Goal: Task Accomplishment & Management: Complete application form

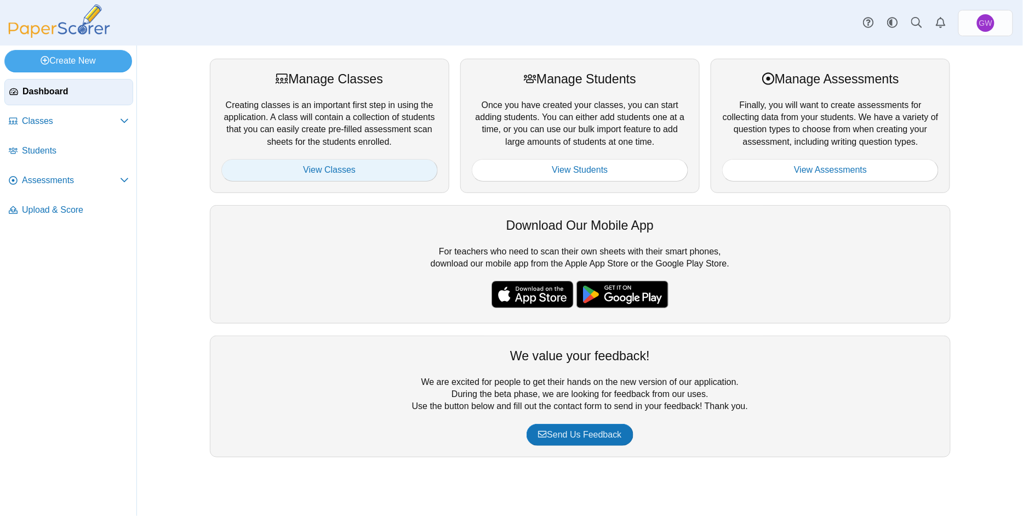
click at [317, 163] on link "View Classes" at bounding box center [329, 170] width 216 height 22
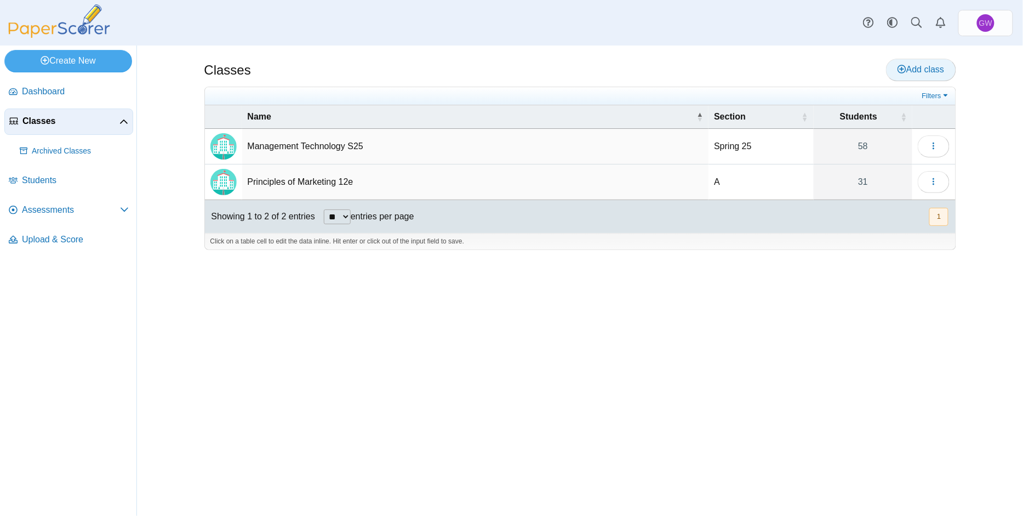
click at [911, 67] on span "Add class" at bounding box center [921, 69] width 47 height 9
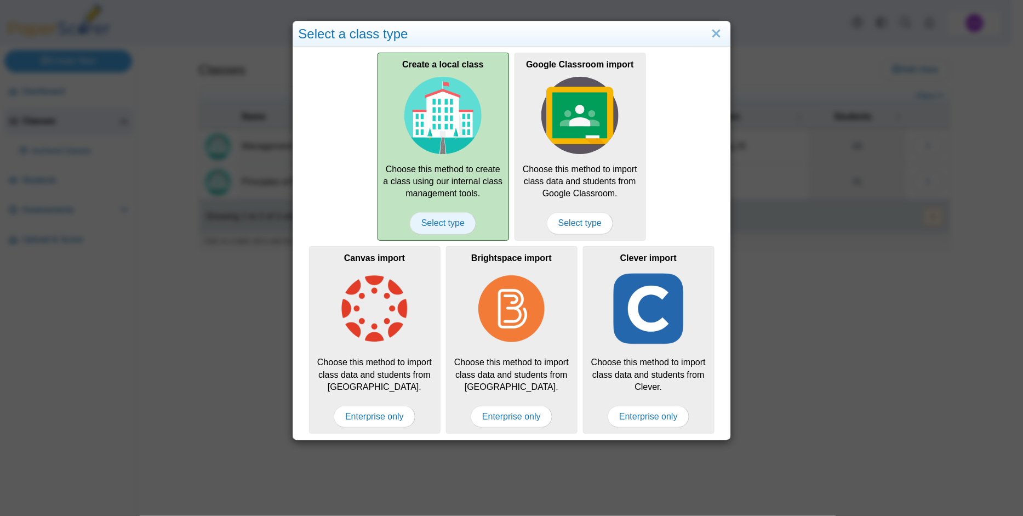
click at [434, 218] on span "Select type" at bounding box center [443, 223] width 66 height 22
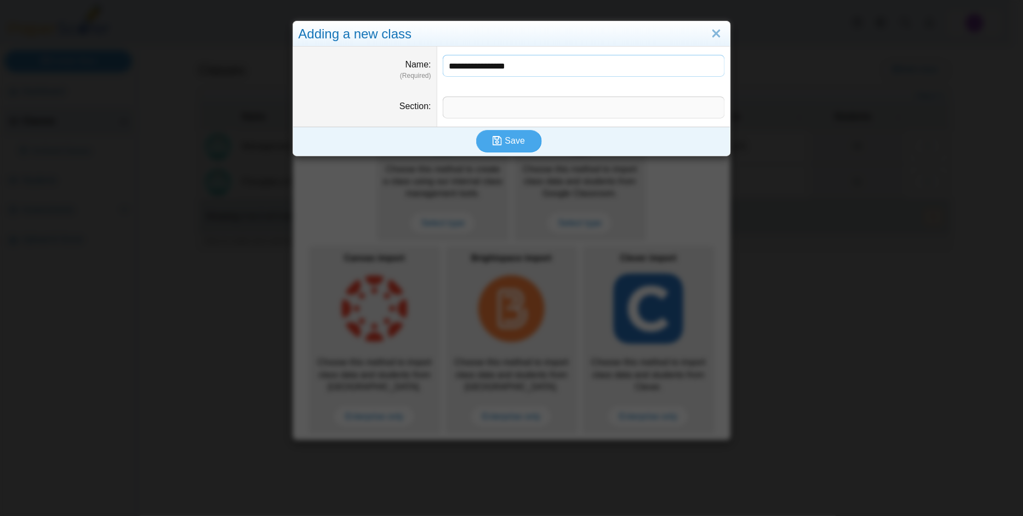
type input "**********"
type input "*********"
click at [505, 141] on span "Save" at bounding box center [515, 140] width 20 height 9
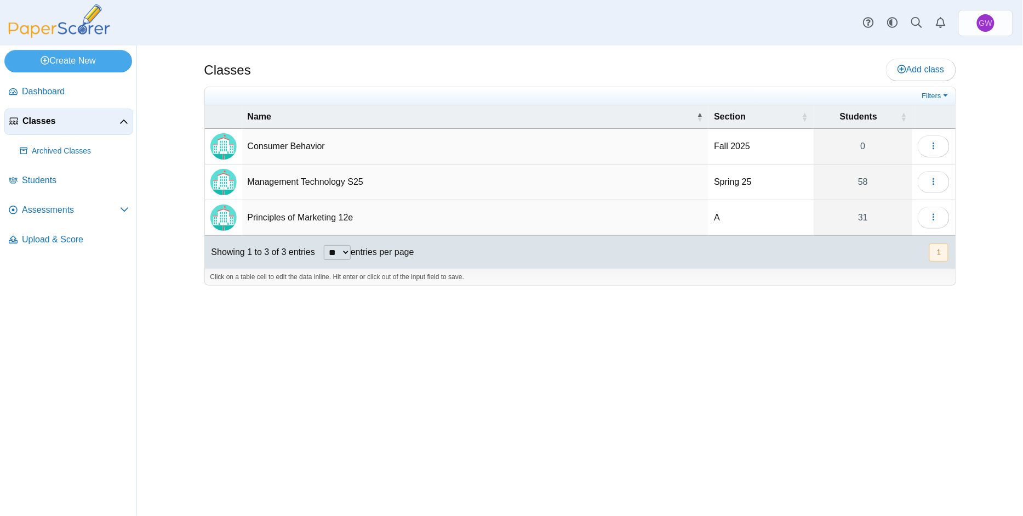
click at [498, 398] on div "Classes Add class Filters 0" at bounding box center [580, 280] width 822 height 470
click at [934, 146] on use "button" at bounding box center [934, 145] width 2 height 7
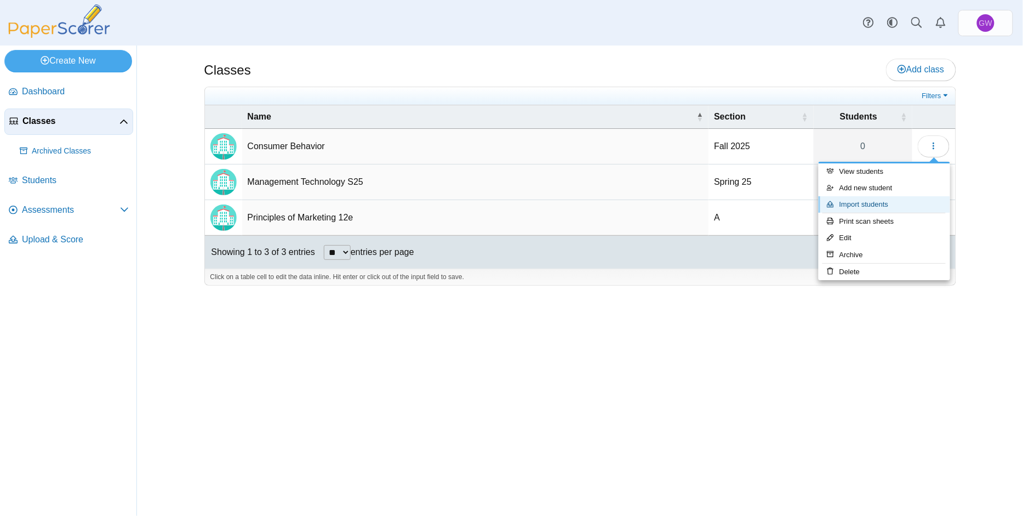
click at [860, 203] on link "Import students" at bounding box center [885, 204] width 132 height 16
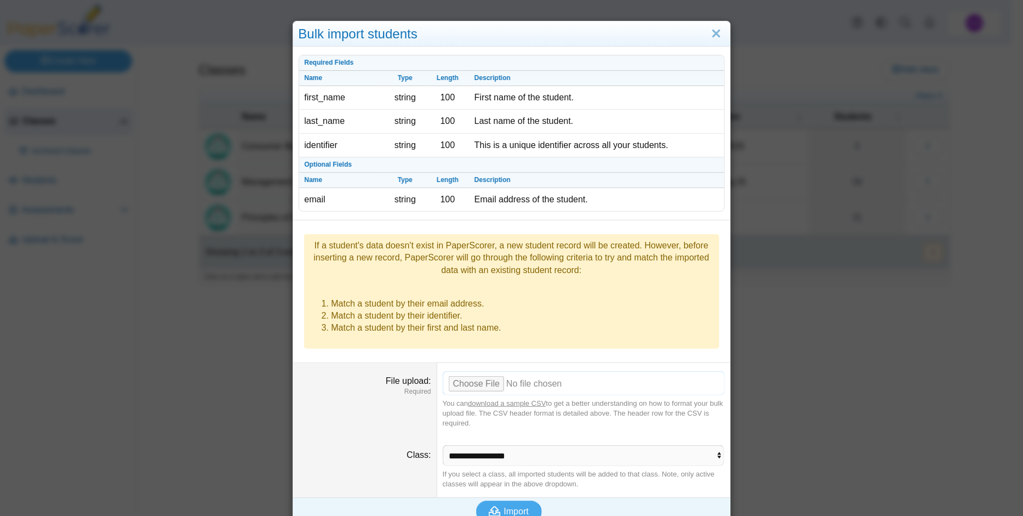
click at [467, 371] on input "File upload" at bounding box center [584, 383] width 282 height 24
type input "**********"
click at [512, 506] on span "Import" at bounding box center [516, 510] width 25 height 9
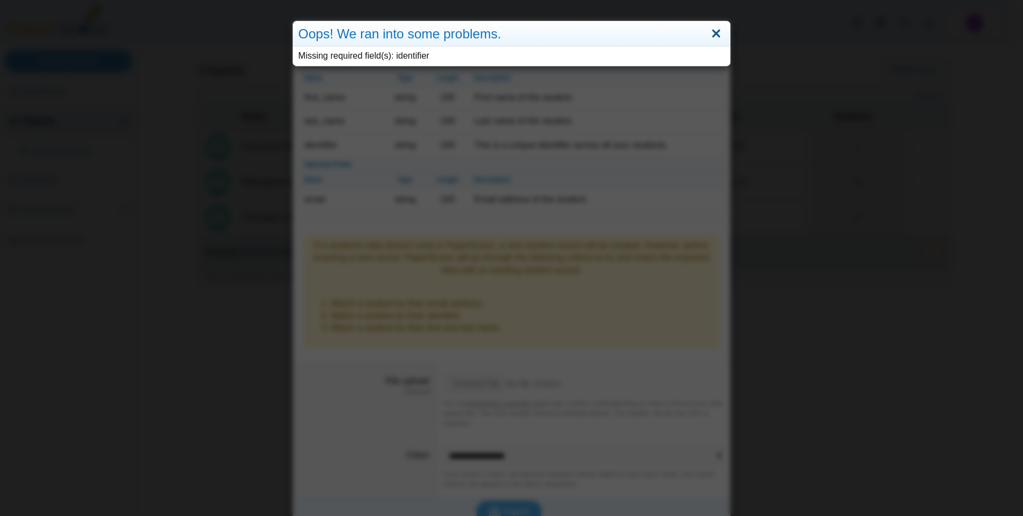
click at [714, 29] on link "Close" at bounding box center [716, 34] width 17 height 19
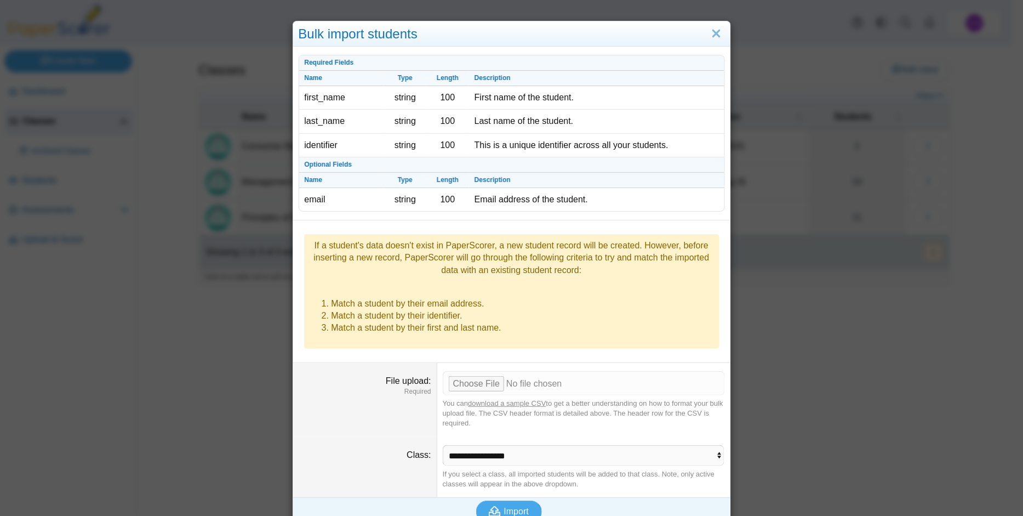
click at [507, 399] on link "download a sample CSV" at bounding box center [507, 403] width 78 height 8
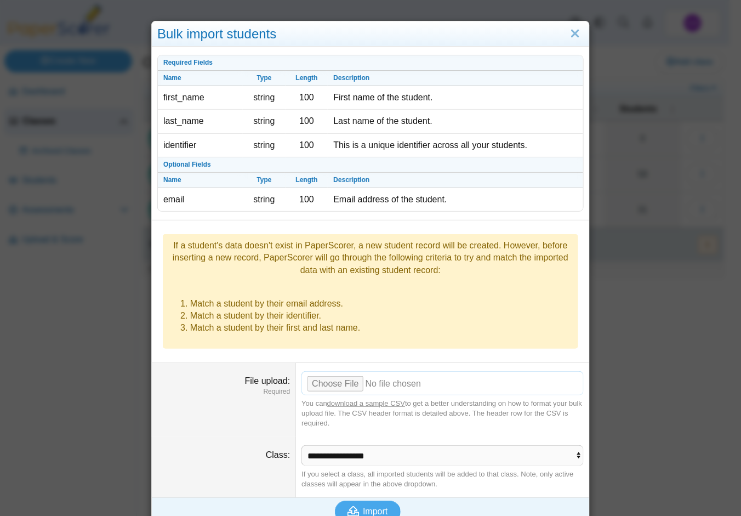
click at [327, 371] on input "File upload" at bounding box center [442, 383] width 282 height 24
click at [375, 506] on span "Import" at bounding box center [375, 510] width 25 height 9
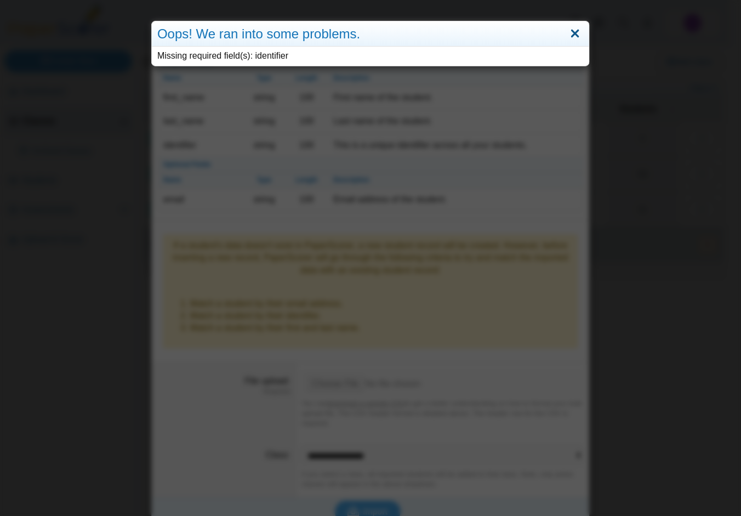
click at [570, 31] on link "Close" at bounding box center [575, 34] width 17 height 19
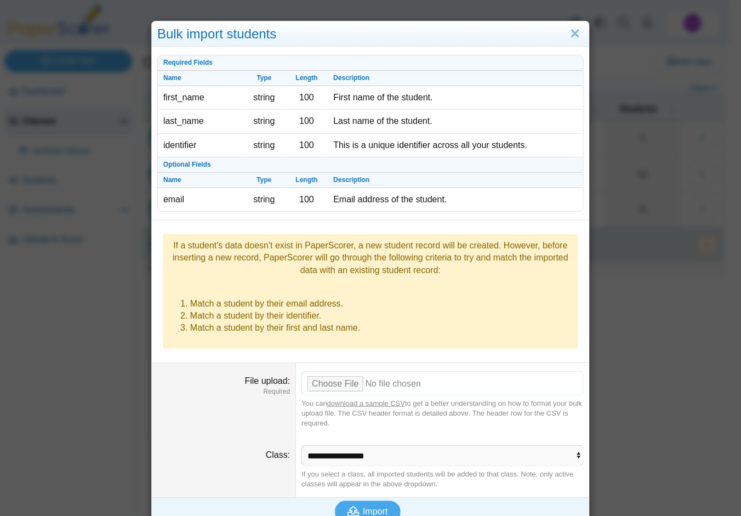
click at [347, 371] on input "File upload" at bounding box center [442, 383] width 282 height 24
click at [372, 506] on span "Import" at bounding box center [375, 510] width 25 height 9
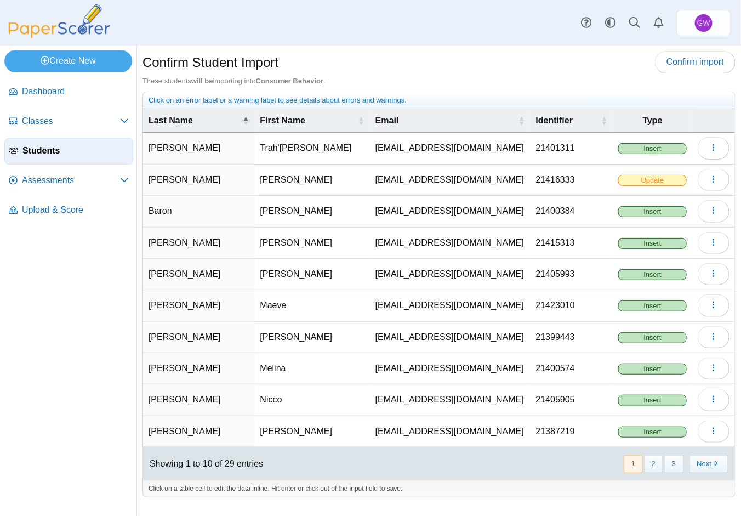
click at [655, 181] on span "Update" at bounding box center [652, 180] width 69 height 11
click at [709, 179] on icon "button" at bounding box center [713, 179] width 9 height 9
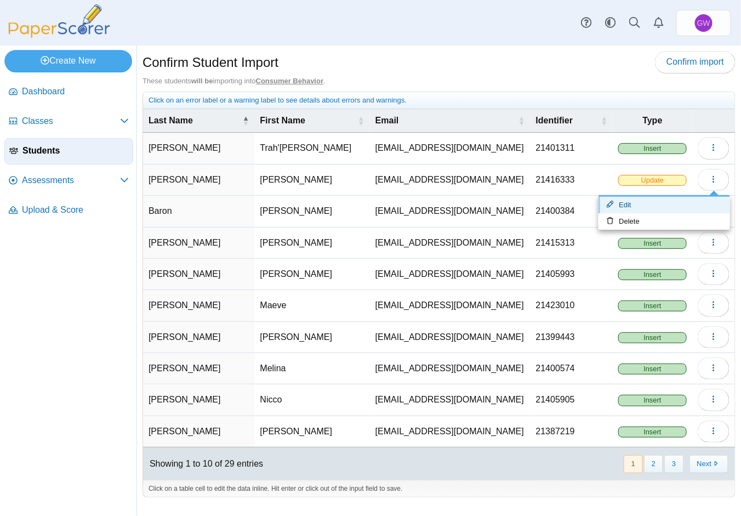
click at [626, 201] on link "Edit" at bounding box center [664, 205] width 132 height 16
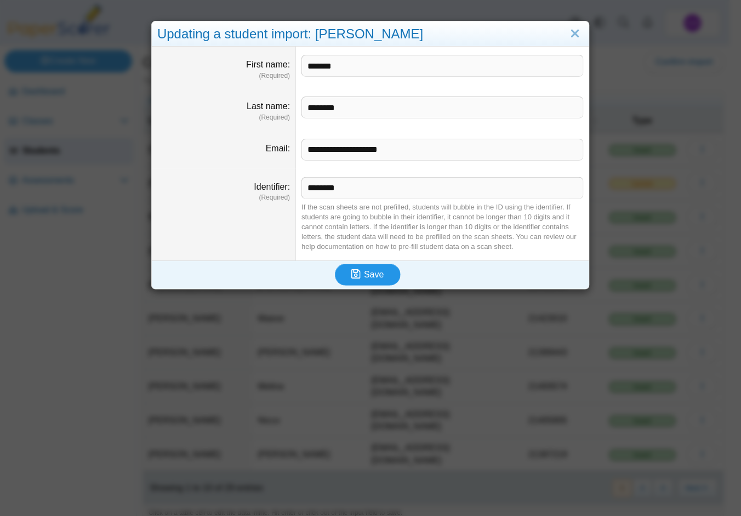
drag, startPoint x: 367, startPoint y: 275, endPoint x: 356, endPoint y: 273, distance: 11.0
click at [356, 273] on icon "submit" at bounding box center [355, 274] width 9 height 10
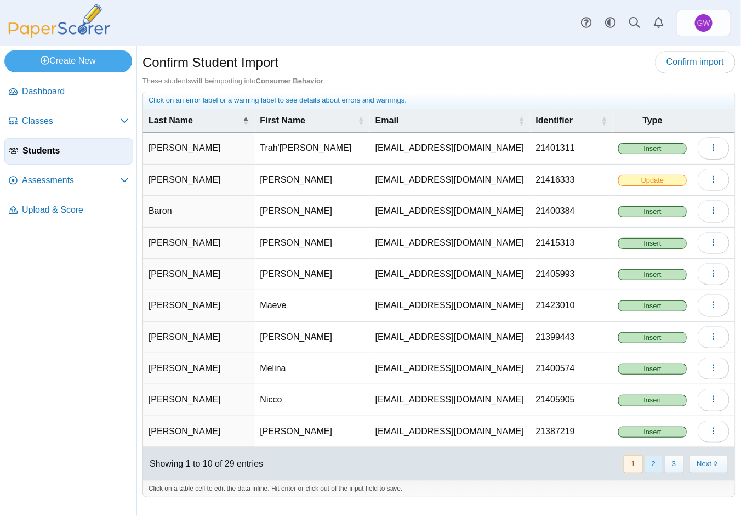
click at [654, 466] on button "2" at bounding box center [653, 464] width 19 height 18
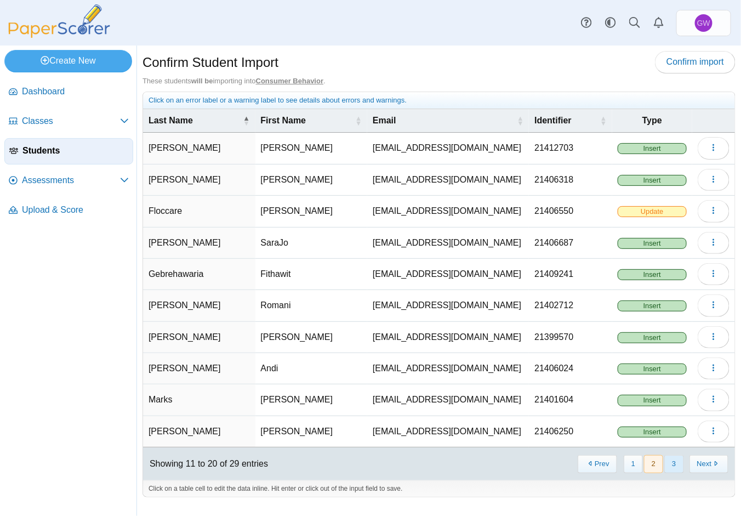
click at [674, 461] on button "3" at bounding box center [673, 464] width 19 height 18
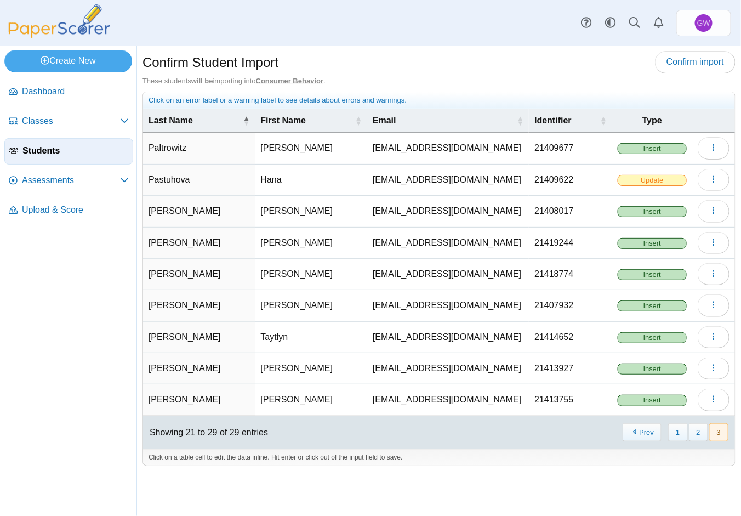
drag, startPoint x: 674, startPoint y: 461, endPoint x: 547, endPoint y: 431, distance: 130.8
click at [547, 431] on div "Showing 21 to 29 of 29 entries « Prev 1 2 3 Next »" at bounding box center [439, 432] width 592 height 33
click at [690, 62] on span "Confirm import" at bounding box center [695, 61] width 58 height 9
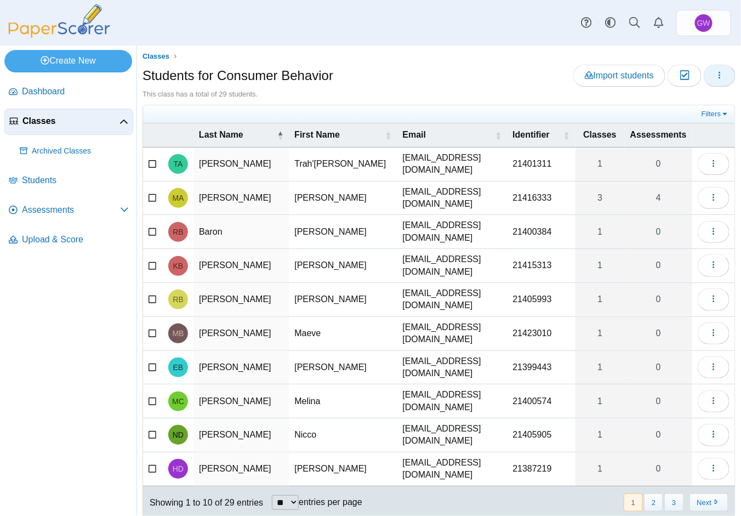
click at [715, 75] on icon "button" at bounding box center [719, 75] width 9 height 9
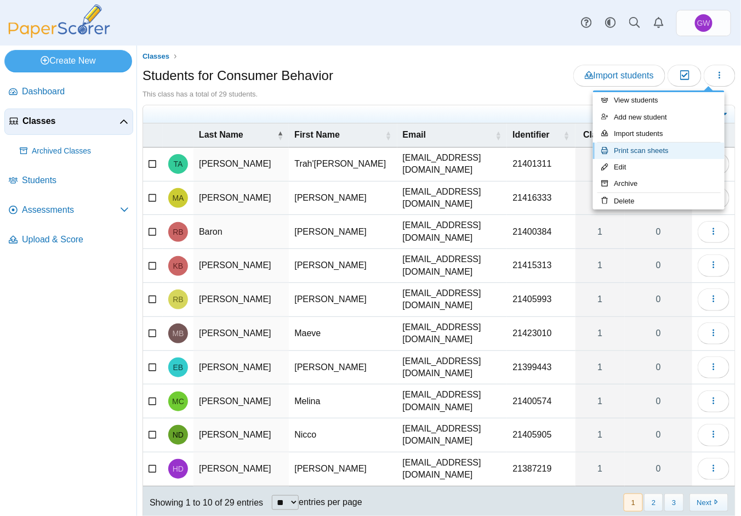
drag, startPoint x: 648, startPoint y: 147, endPoint x: 637, endPoint y: 148, distance: 10.4
click at [637, 148] on link "Print scan sheets" at bounding box center [659, 150] width 132 height 16
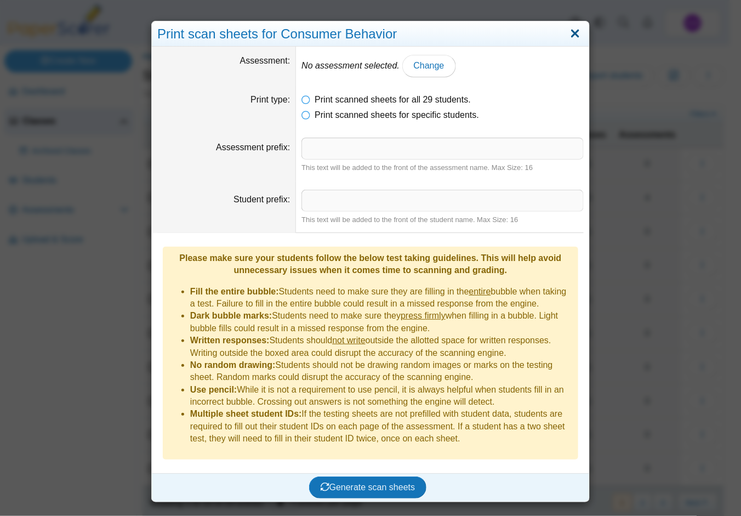
click at [571, 30] on link "Close" at bounding box center [575, 34] width 17 height 19
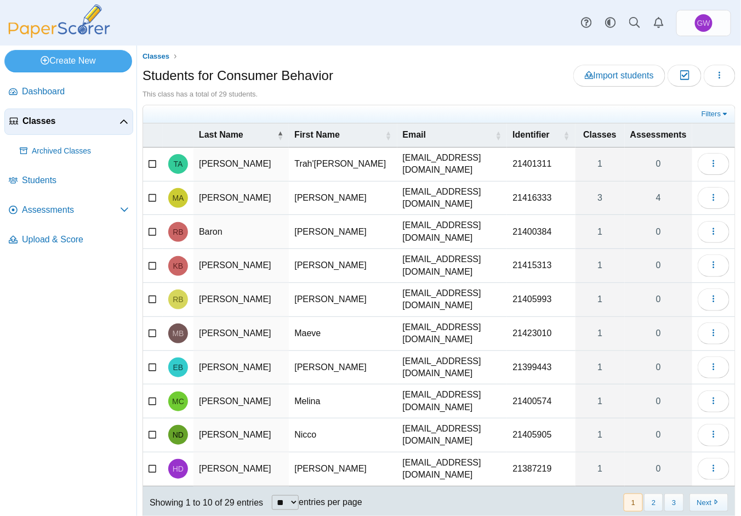
click at [449, 78] on div "Students for Consumer Behavior Import students Moderation 0" at bounding box center [438, 77] width 593 height 25
drag, startPoint x: 37, startPoint y: 62, endPoint x: 421, endPoint y: 50, distance: 384.4
click at [421, 50] on div "Classes Students for Consumer Behavior Import students Moderation 0 1" at bounding box center [439, 280] width 604 height 470
click at [121, 206] on icon at bounding box center [124, 209] width 9 height 9
click at [448, 64] on div "Classes Students for Consumer Behavior Import students Moderation 0 1" at bounding box center [438, 298] width 593 height 495
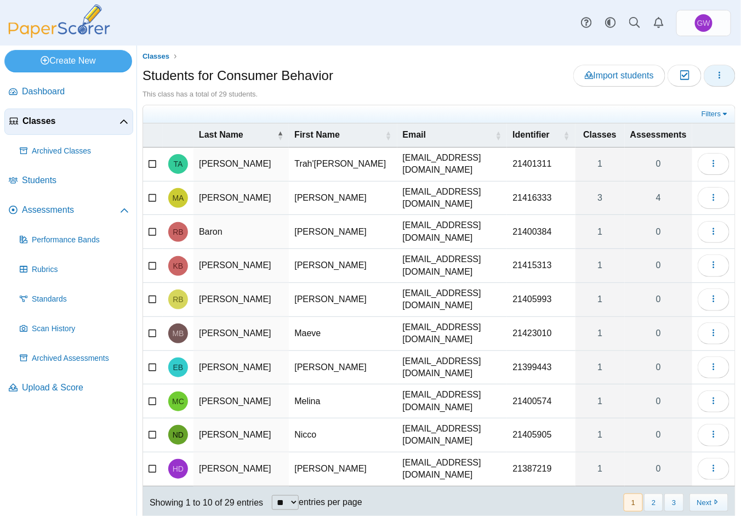
click at [715, 75] on icon "button" at bounding box center [719, 75] width 9 height 9
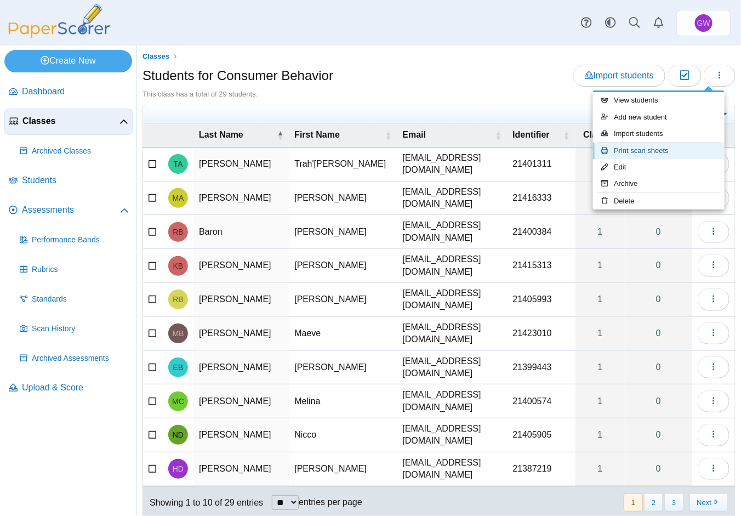
click at [646, 147] on link "Print scan sheets" at bounding box center [659, 150] width 132 height 16
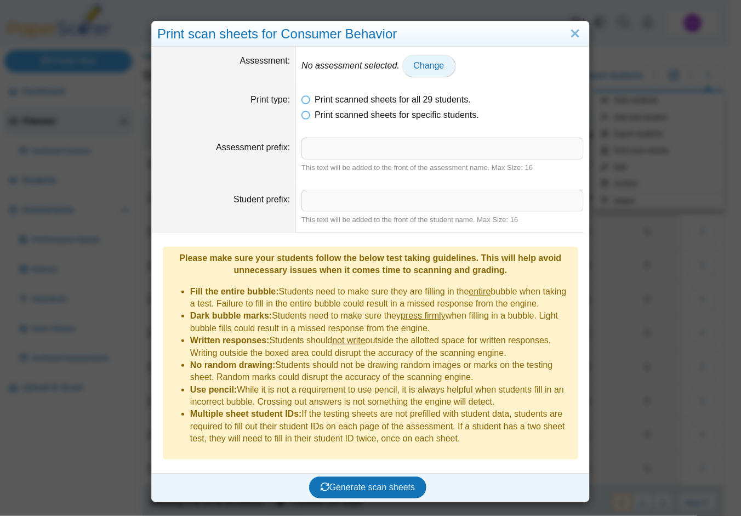
click at [418, 64] on span "Change" at bounding box center [429, 65] width 31 height 9
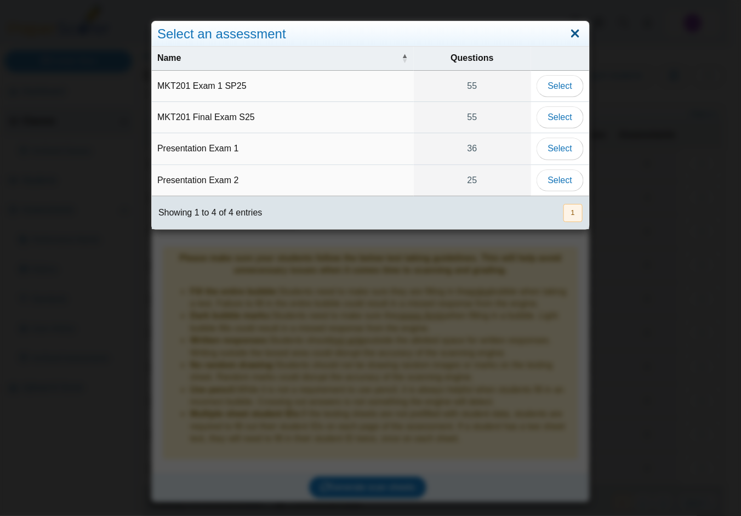
click at [572, 28] on link "Close" at bounding box center [575, 34] width 17 height 19
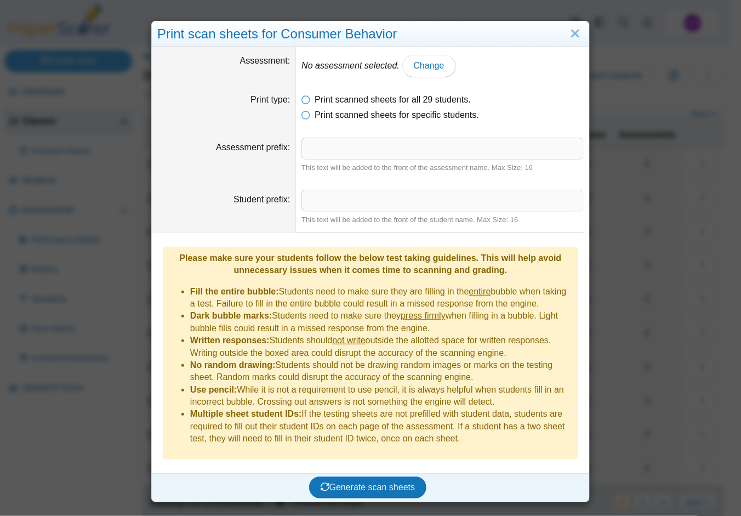
click at [572, 28] on link "Close" at bounding box center [575, 34] width 17 height 19
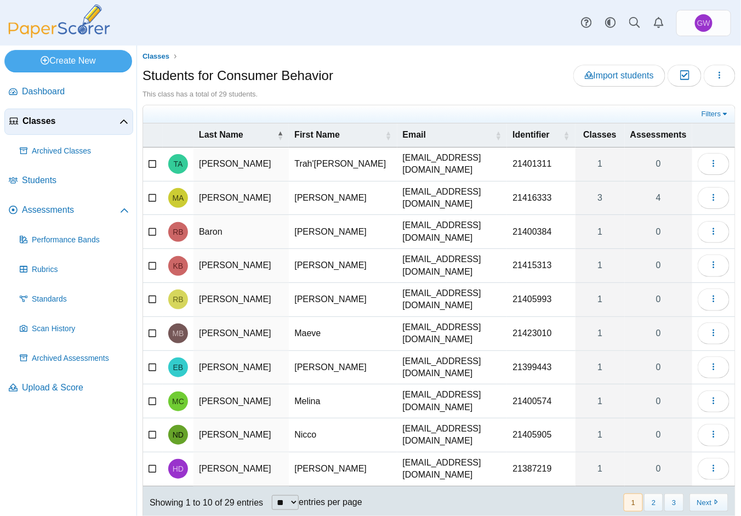
drag, startPoint x: 561, startPoint y: 30, endPoint x: 554, endPoint y: 31, distance: 6.6
drag, startPoint x: 554, startPoint y: 31, endPoint x: 435, endPoint y: 43, distance: 119.6
click at [435, 43] on div "Dashboard Classes Archived classes Students Assessments" at bounding box center [370, 22] width 741 height 45
click at [60, 207] on span "Assessments" at bounding box center [71, 210] width 98 height 12
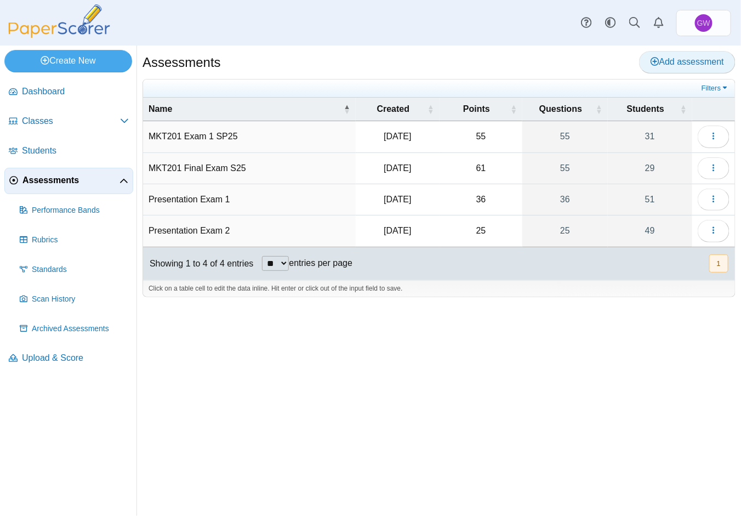
click at [662, 61] on span "Add assessment" at bounding box center [687, 61] width 73 height 9
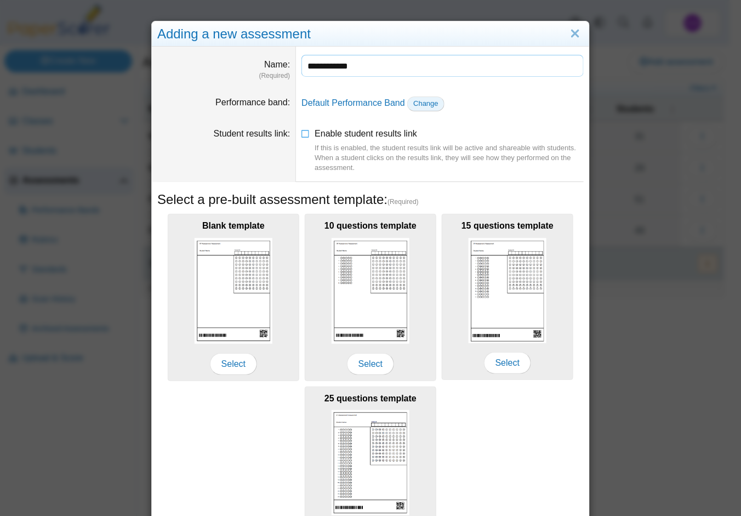
type input "**********"
click at [419, 102] on span "Change" at bounding box center [425, 103] width 25 height 8
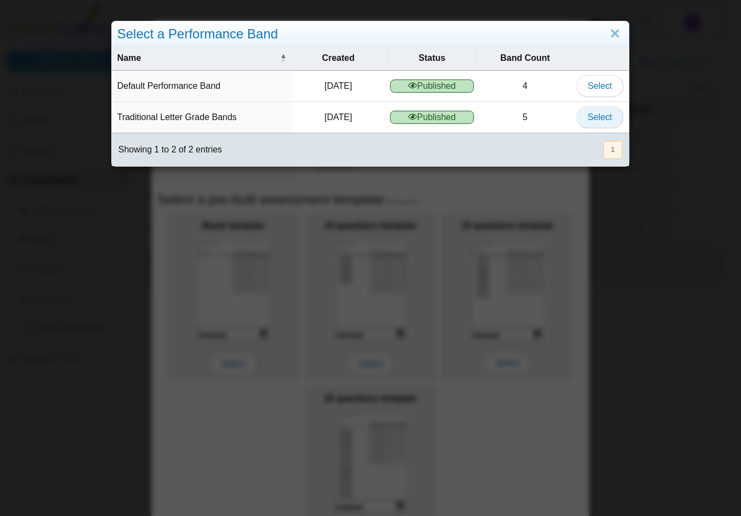
click at [590, 118] on span "Select" at bounding box center [600, 116] width 24 height 9
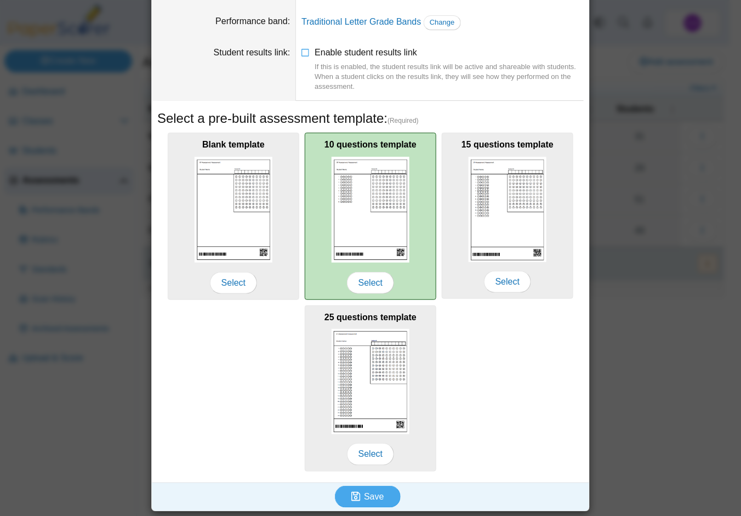
scroll to position [82, 0]
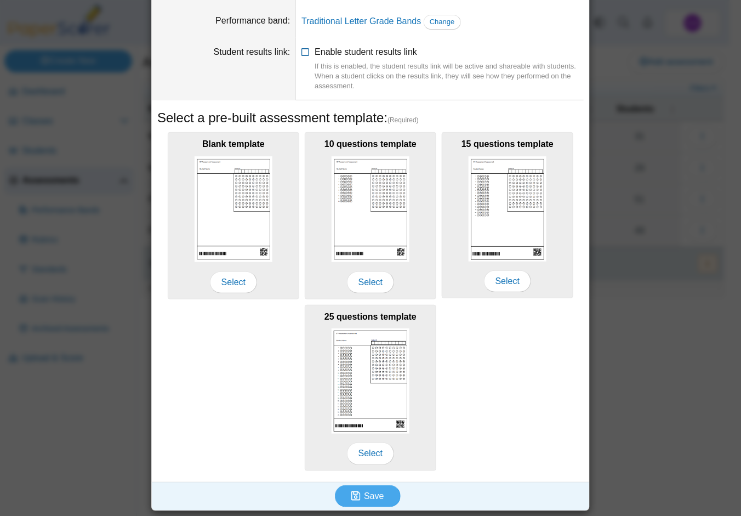
click at [301, 50] on icon at bounding box center [305, 50] width 9 height 8
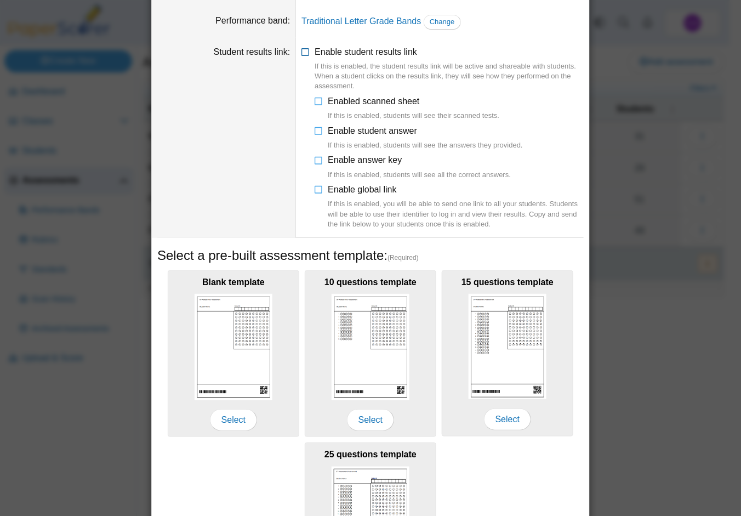
drag, startPoint x: 384, startPoint y: 78, endPoint x: 509, endPoint y: 45, distance: 129.2
click at [509, 45] on dd "Enable student results link If this is enabled, the student results link will b…" at bounding box center [442, 138] width 293 height 201
click at [315, 188] on icon at bounding box center [319, 188] width 9 height 8
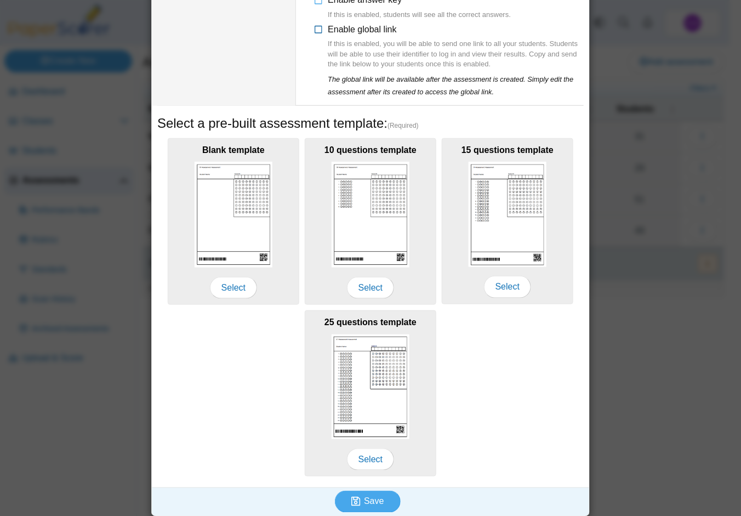
scroll to position [247, 0]
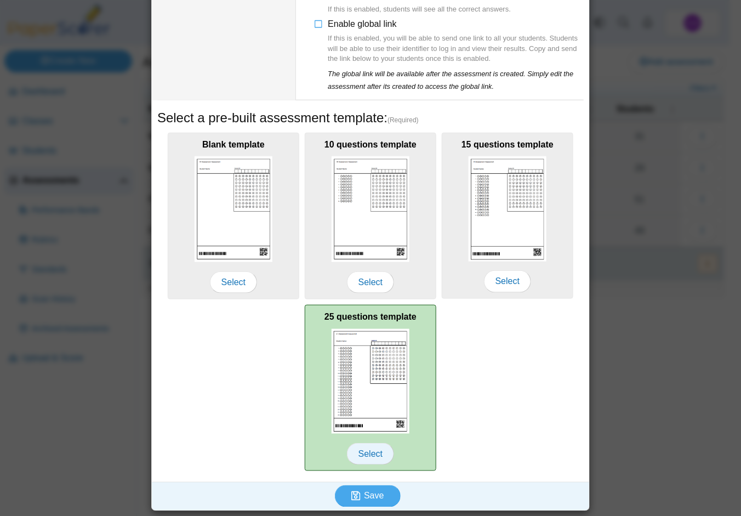
click at [364, 452] on span "Select" at bounding box center [370, 454] width 47 height 22
click at [368, 451] on span "Select" at bounding box center [370, 454] width 47 height 22
click at [366, 452] on span "Select" at bounding box center [370, 454] width 47 height 22
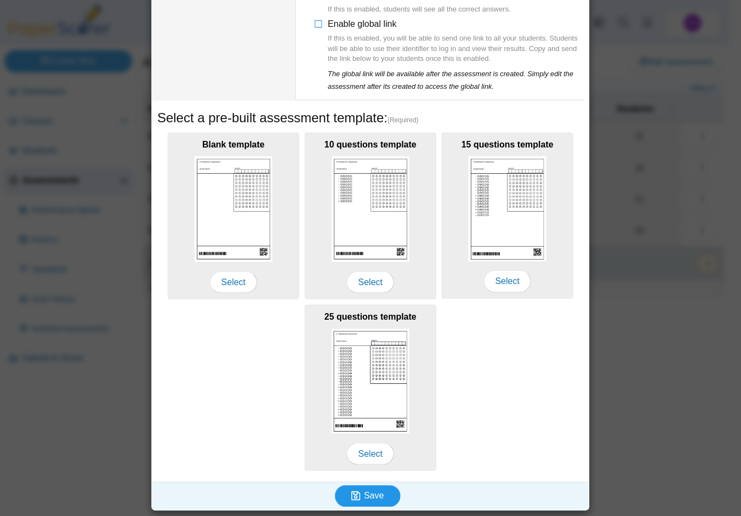
click at [365, 497] on span "Save" at bounding box center [374, 495] width 20 height 9
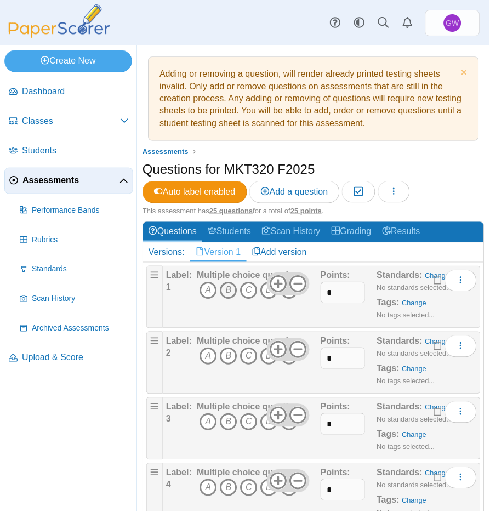
click at [230, 287] on icon "B" at bounding box center [229, 291] width 18 height 18
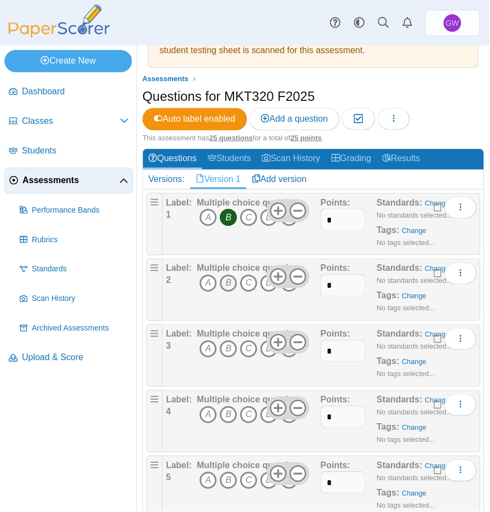
click at [227, 282] on icon "B" at bounding box center [229, 284] width 18 height 18
click at [207, 345] on icon "A" at bounding box center [208, 349] width 18 height 18
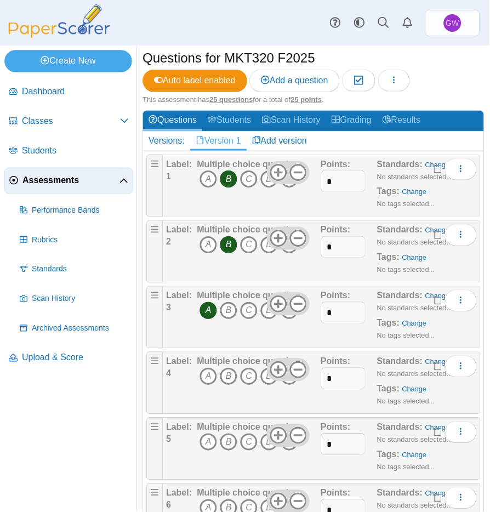
scroll to position [146, 0]
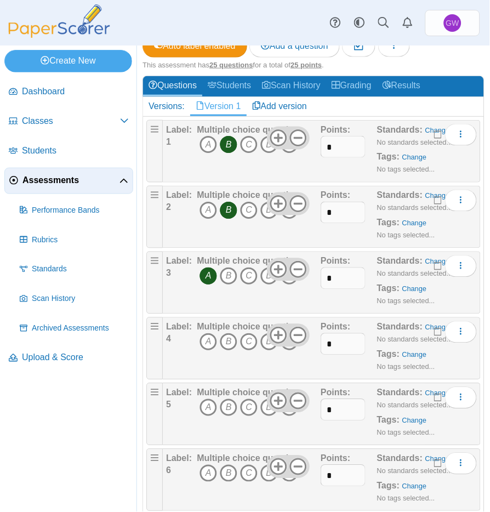
click at [291, 345] on div at bounding box center [288, 335] width 43 height 23
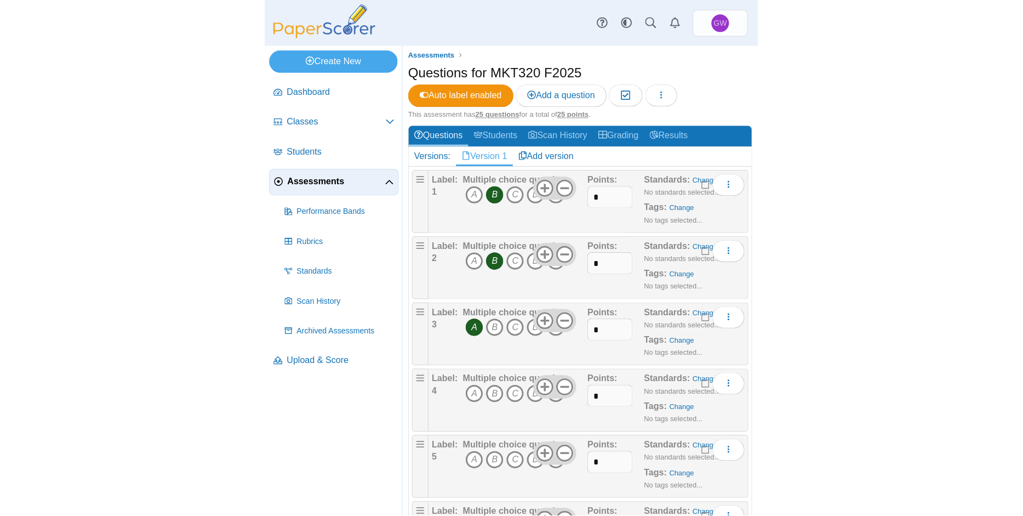
scroll to position [73, 0]
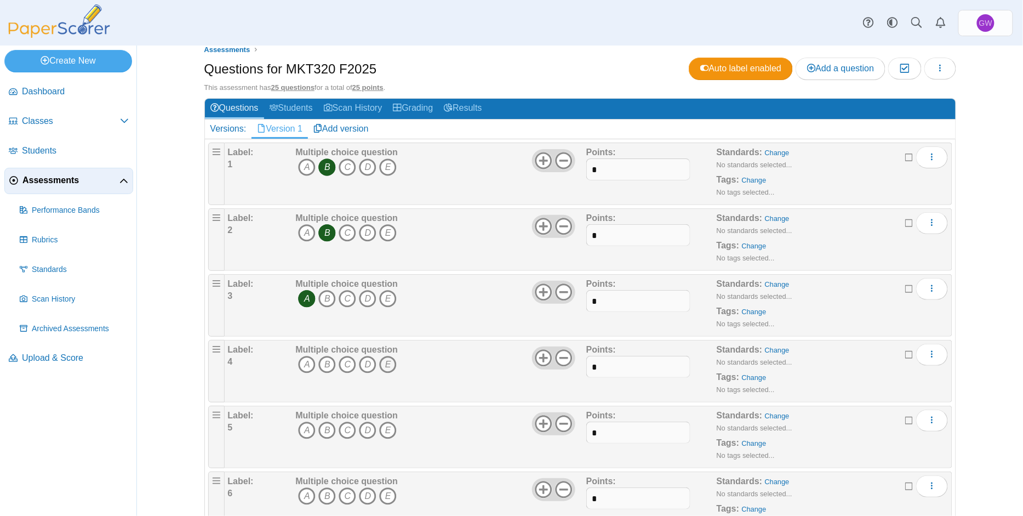
click at [385, 362] on icon "E" at bounding box center [388, 365] width 18 height 18
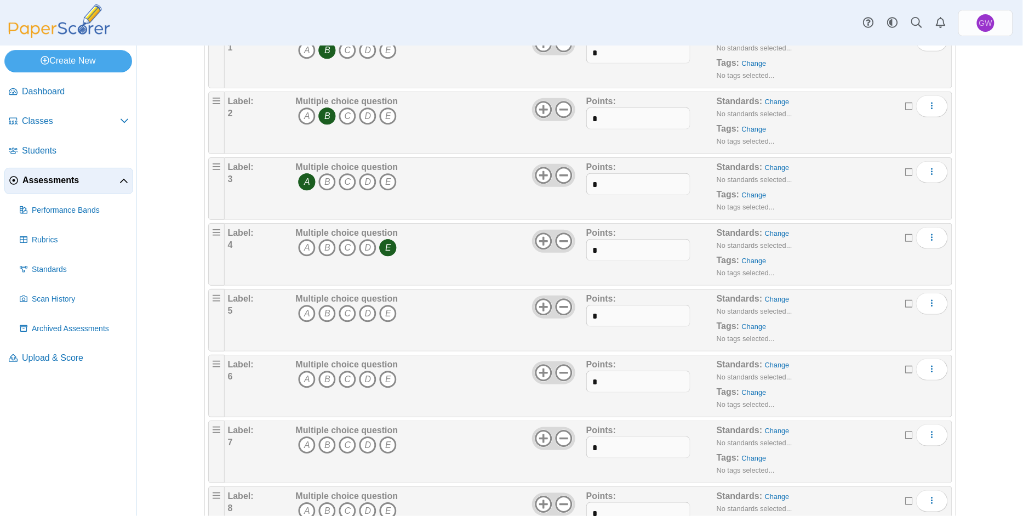
scroll to position [219, 0]
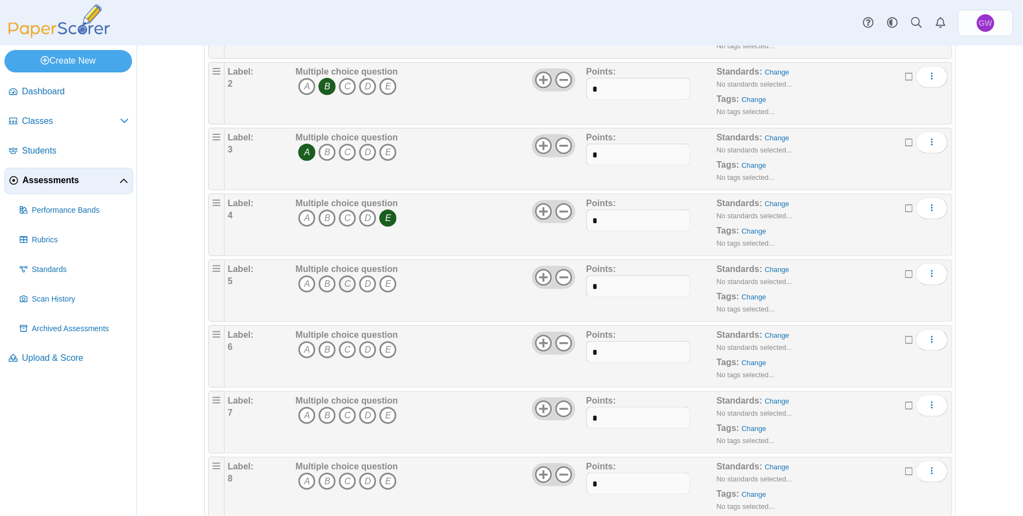
click at [342, 283] on icon "C" at bounding box center [348, 284] width 18 height 18
click at [384, 349] on icon "E" at bounding box center [388, 350] width 18 height 18
click at [301, 414] on icon "A" at bounding box center [307, 416] width 18 height 18
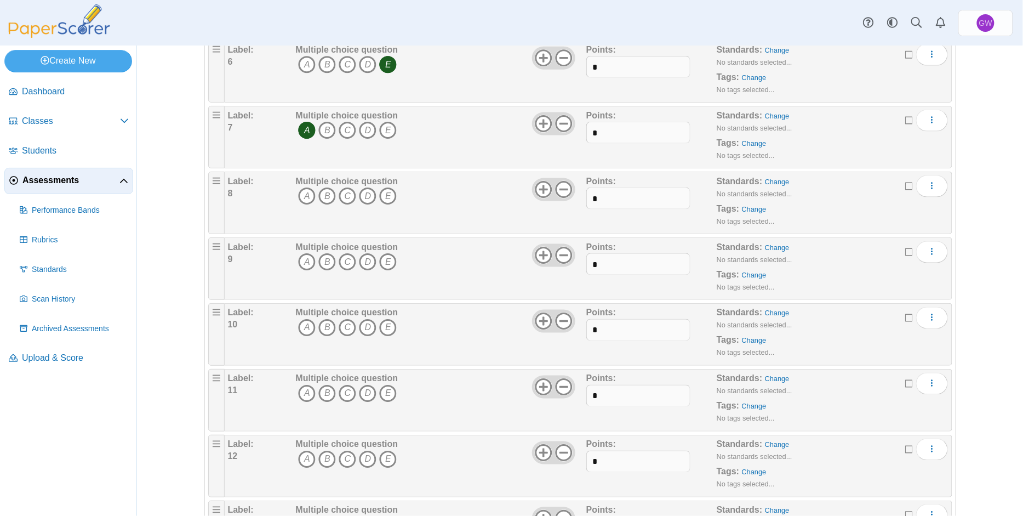
scroll to position [511, 0]
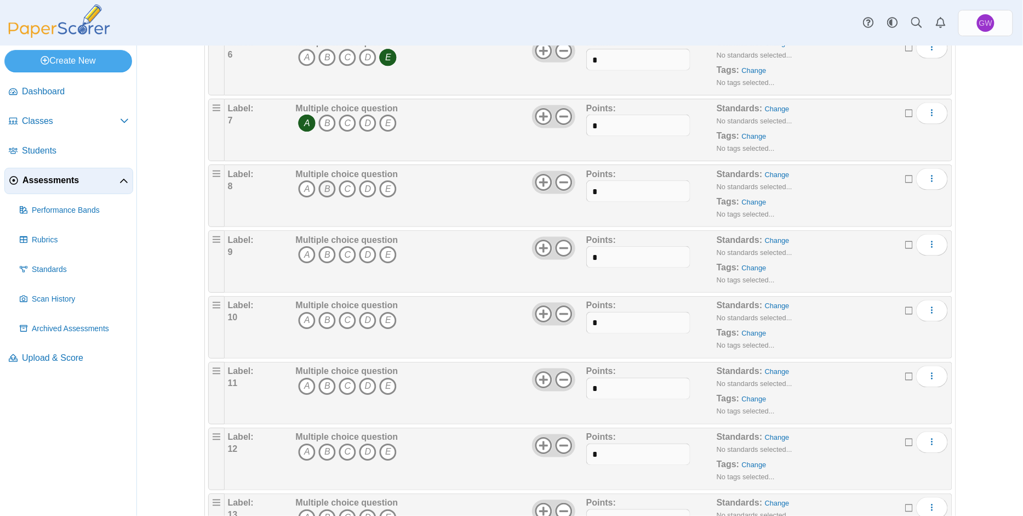
click at [321, 186] on icon "B" at bounding box center [327, 189] width 18 height 18
click at [322, 254] on icon "B" at bounding box center [327, 255] width 18 height 18
click at [341, 318] on icon "C" at bounding box center [348, 321] width 18 height 18
click at [384, 387] on icon "E" at bounding box center [388, 387] width 18 height 18
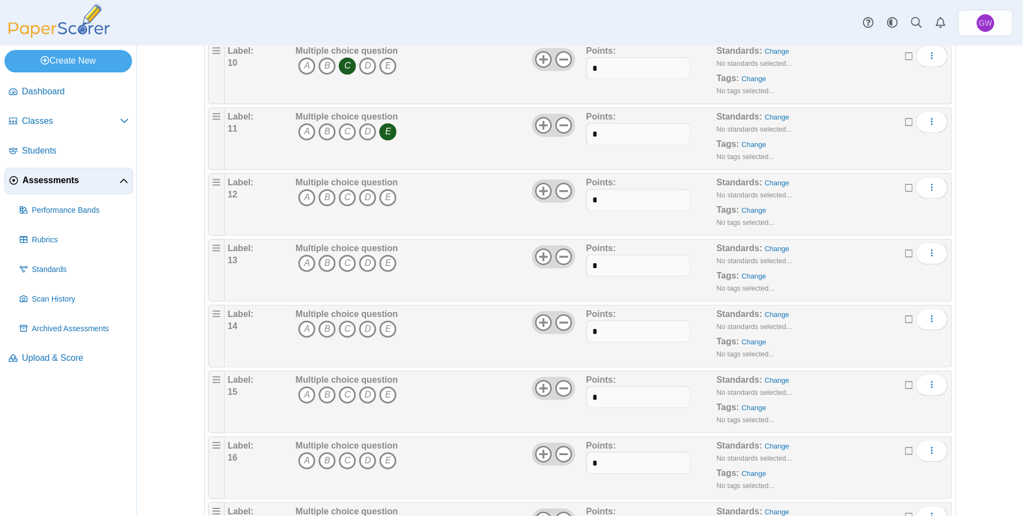
scroll to position [803, 0]
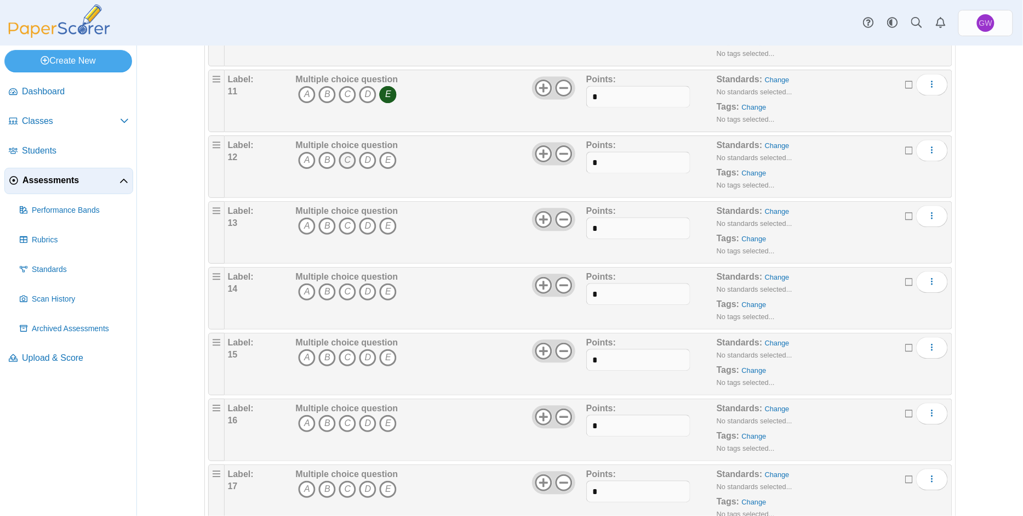
click at [340, 158] on icon "C" at bounding box center [348, 160] width 18 height 18
click at [323, 225] on icon "B" at bounding box center [327, 226] width 18 height 18
click at [386, 289] on icon "E" at bounding box center [388, 292] width 18 height 18
click at [343, 358] on icon "C" at bounding box center [348, 358] width 18 height 18
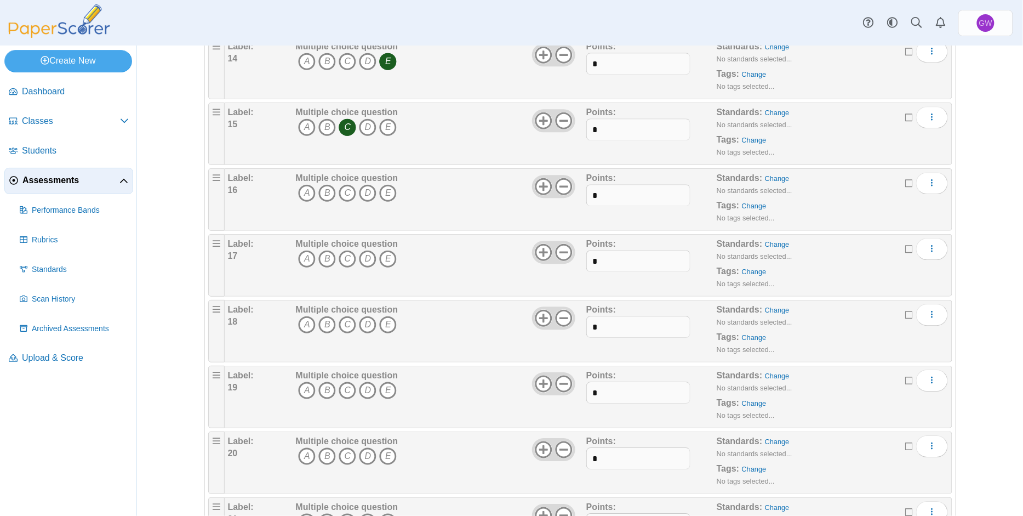
scroll to position [1096, 0]
click at [362, 128] on icon "D" at bounding box center [368, 131] width 18 height 18
click at [299, 195] on icon "A" at bounding box center [307, 196] width 18 height 18
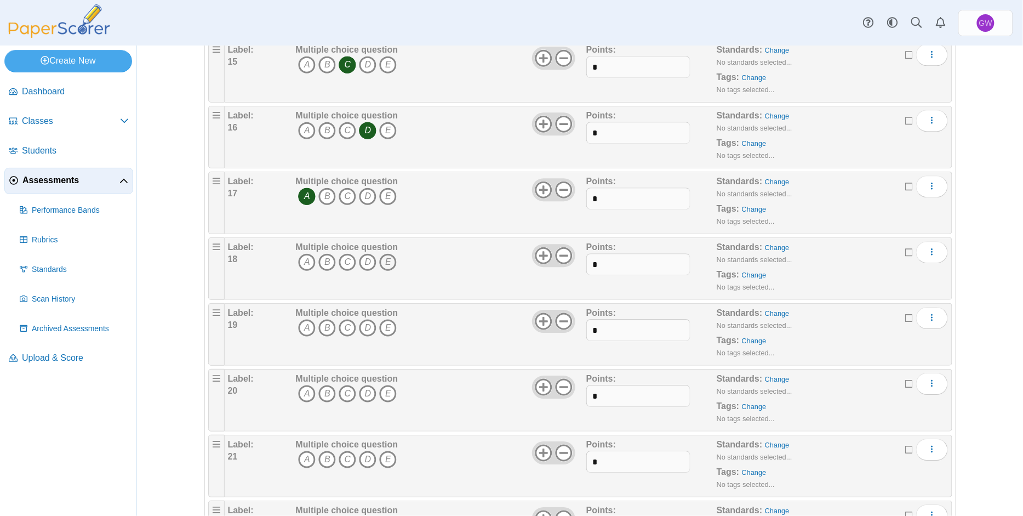
click at [384, 256] on icon "E" at bounding box center [388, 262] width 18 height 18
click at [340, 323] on icon "C" at bounding box center [348, 328] width 18 height 18
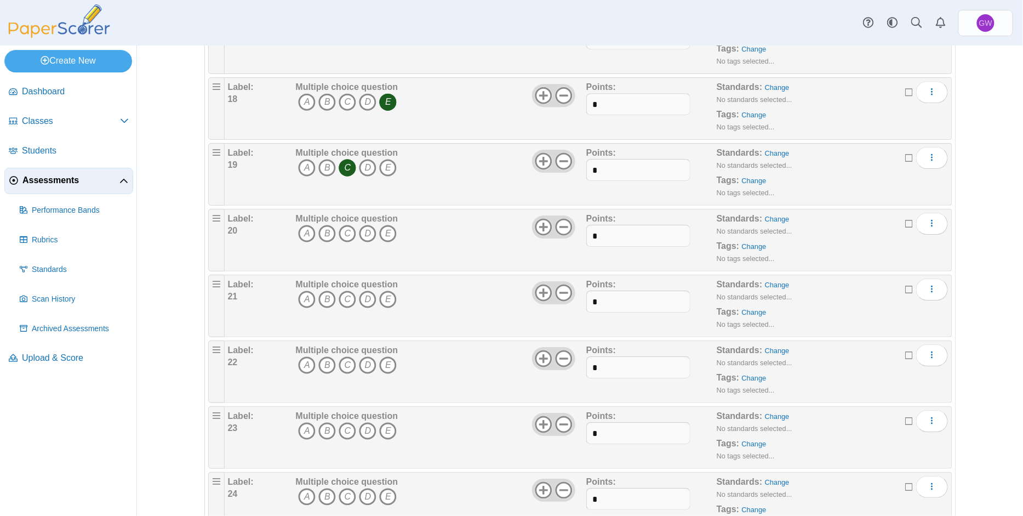
scroll to position [1315, 0]
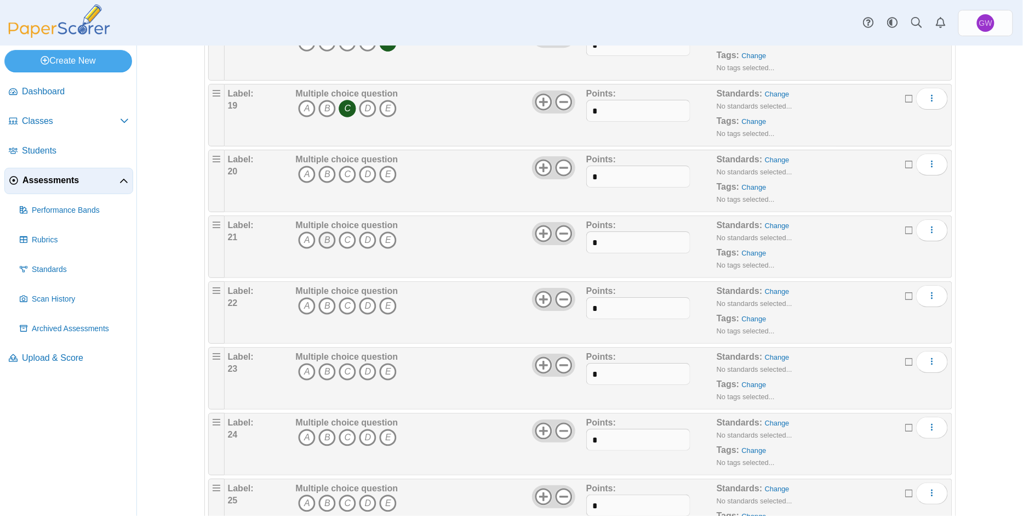
click at [324, 238] on icon "B" at bounding box center [327, 240] width 18 height 18
click at [324, 300] on icon "B" at bounding box center [327, 306] width 18 height 18
click at [362, 366] on icon "D" at bounding box center [368, 372] width 18 height 18
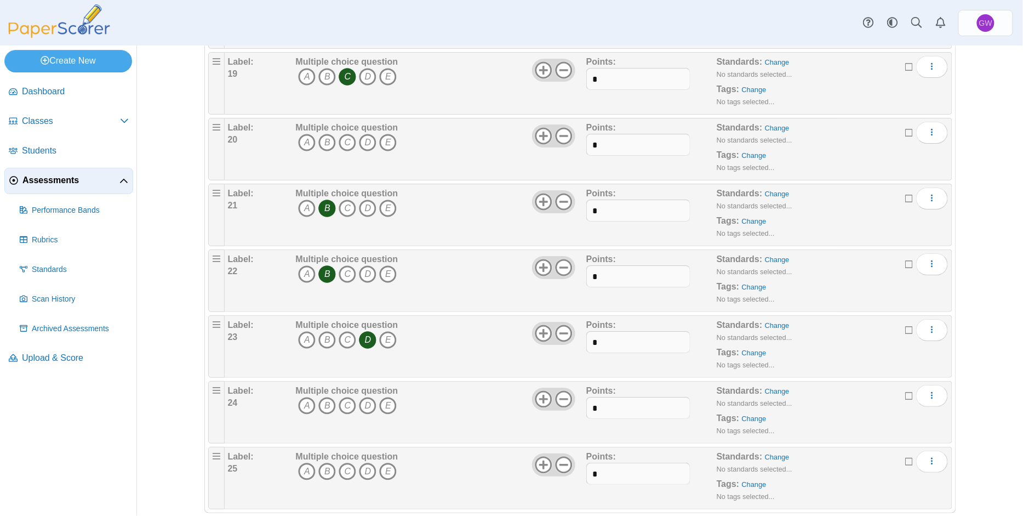
scroll to position [1364, 0]
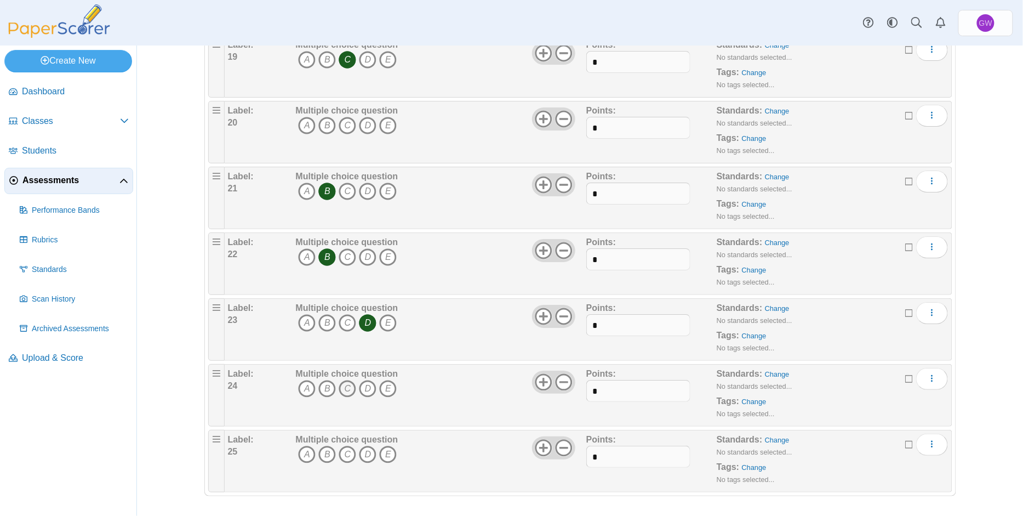
click at [344, 384] on icon "C" at bounding box center [348, 389] width 18 height 18
click at [363, 452] on icon "D" at bounding box center [368, 455] width 18 height 18
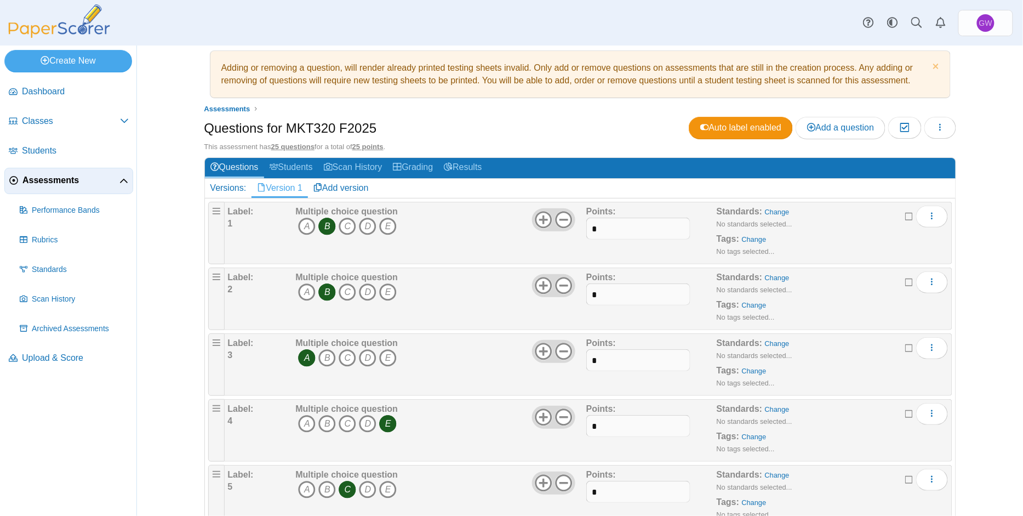
scroll to position [0, 0]
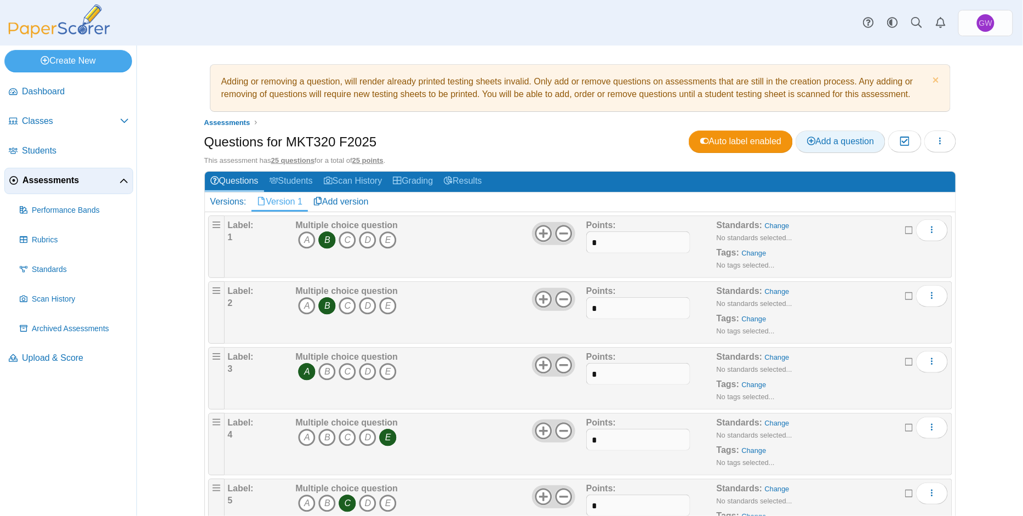
click at [740, 140] on use at bounding box center [811, 141] width 9 height 9
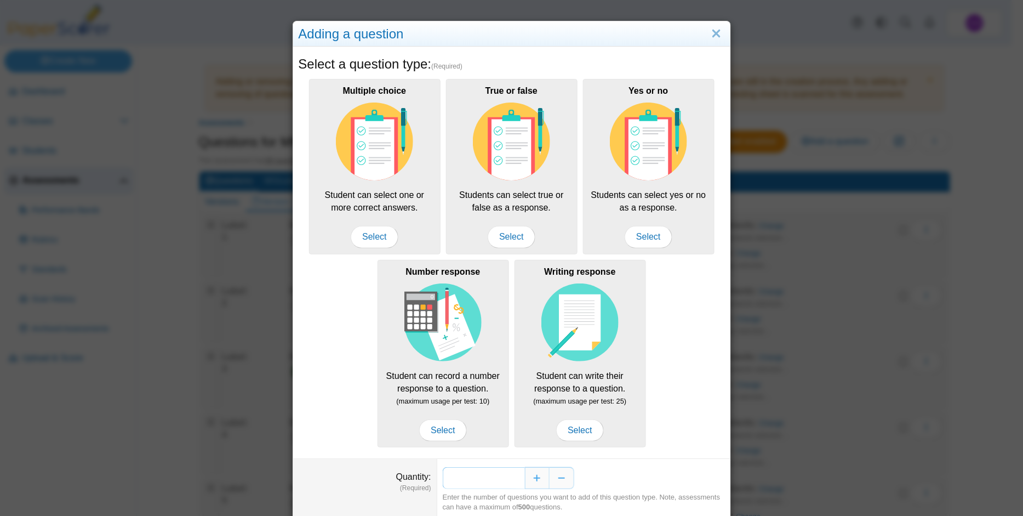
drag, startPoint x: 506, startPoint y: 479, endPoint x: 515, endPoint y: 477, distance: 9.0
click at [515, 477] on input "*" at bounding box center [484, 478] width 82 height 22
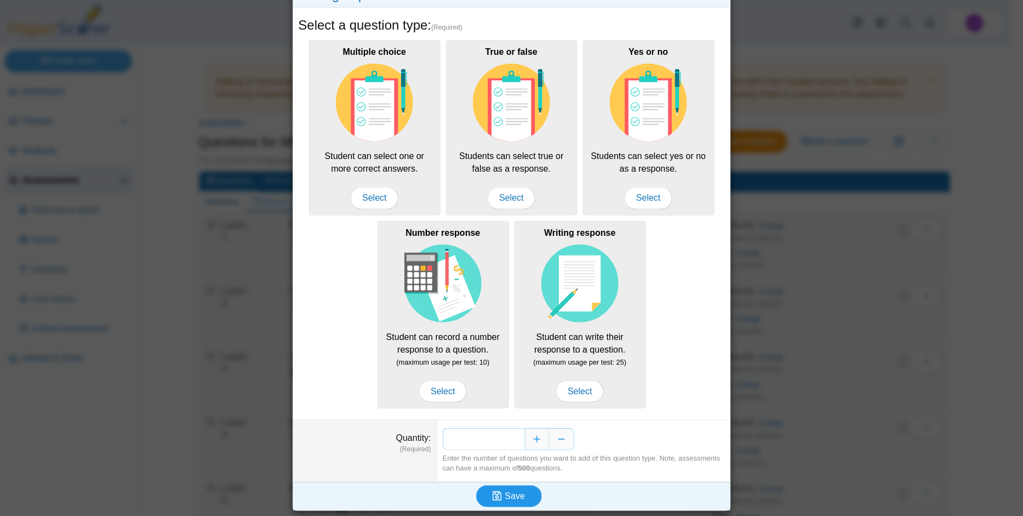
type input "**"
click at [507, 497] on span "Save" at bounding box center [515, 495] width 20 height 9
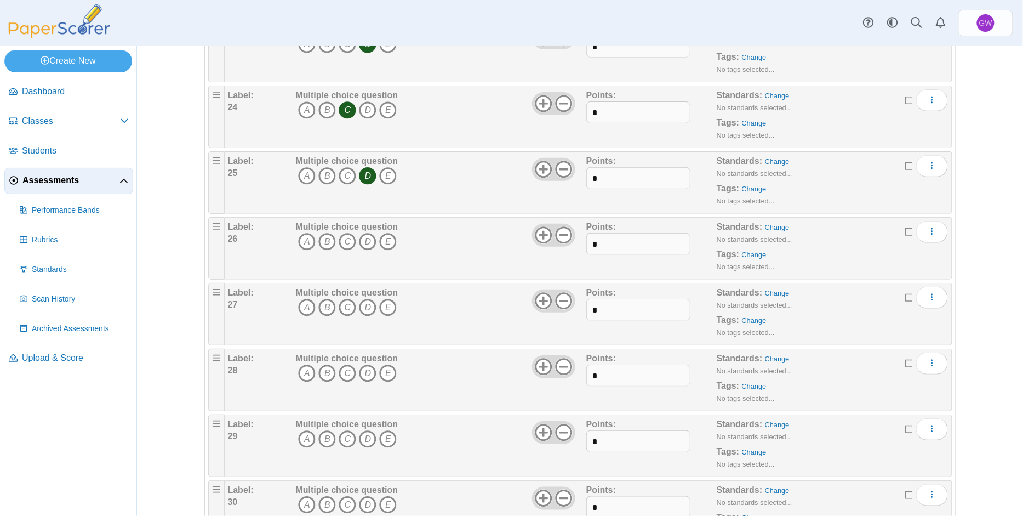
scroll to position [1680, 0]
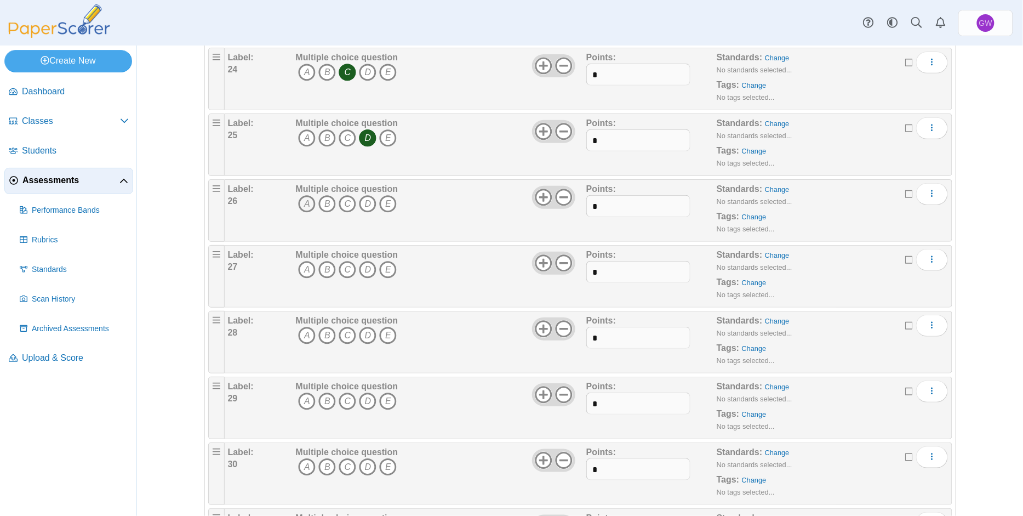
click at [300, 201] on icon "A" at bounding box center [307, 204] width 18 height 18
click at [341, 269] on icon "C" at bounding box center [348, 270] width 18 height 18
click at [324, 332] on icon "B" at bounding box center [327, 336] width 18 height 18
click at [321, 398] on icon "B" at bounding box center [327, 401] width 18 height 18
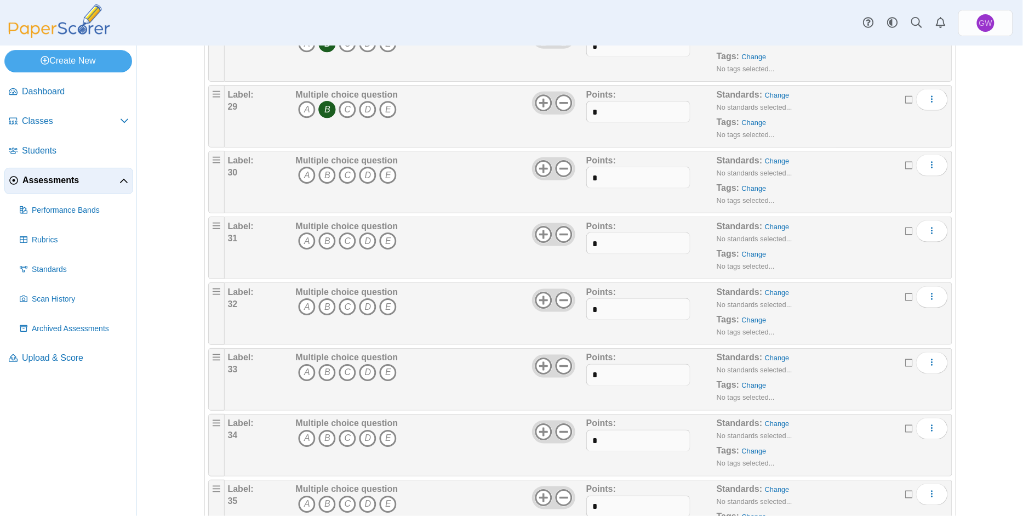
scroll to position [1973, 0]
click at [362, 170] on icon "D" at bounding box center [368, 175] width 18 height 18
click at [343, 240] on icon "C" at bounding box center [348, 240] width 18 height 18
click at [339, 304] on icon "C" at bounding box center [348, 306] width 18 height 18
click at [342, 372] on icon "C" at bounding box center [348, 372] width 18 height 18
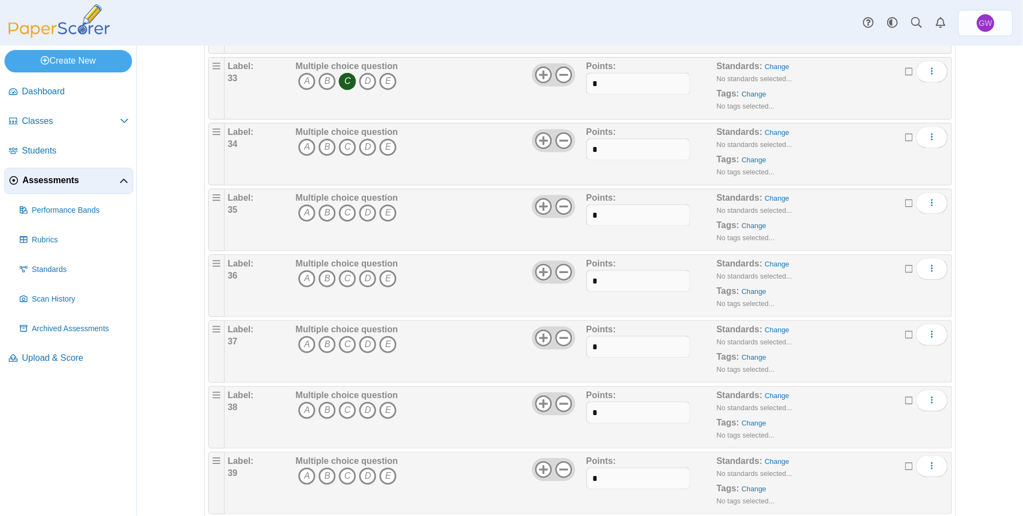
scroll to position [2265, 0]
click at [322, 139] on icon "B" at bounding box center [327, 145] width 18 height 18
click at [362, 208] on icon "D" at bounding box center [368, 211] width 18 height 18
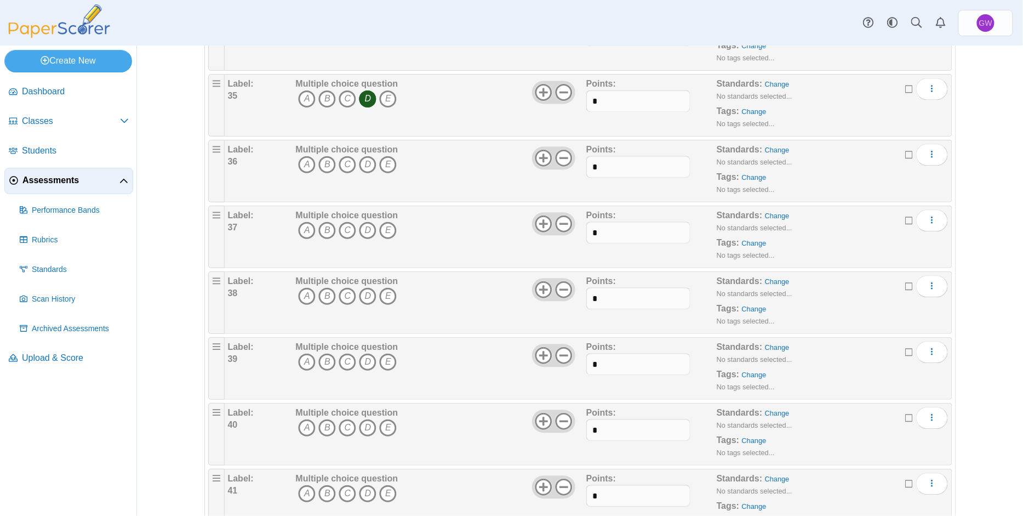
scroll to position [2484, 0]
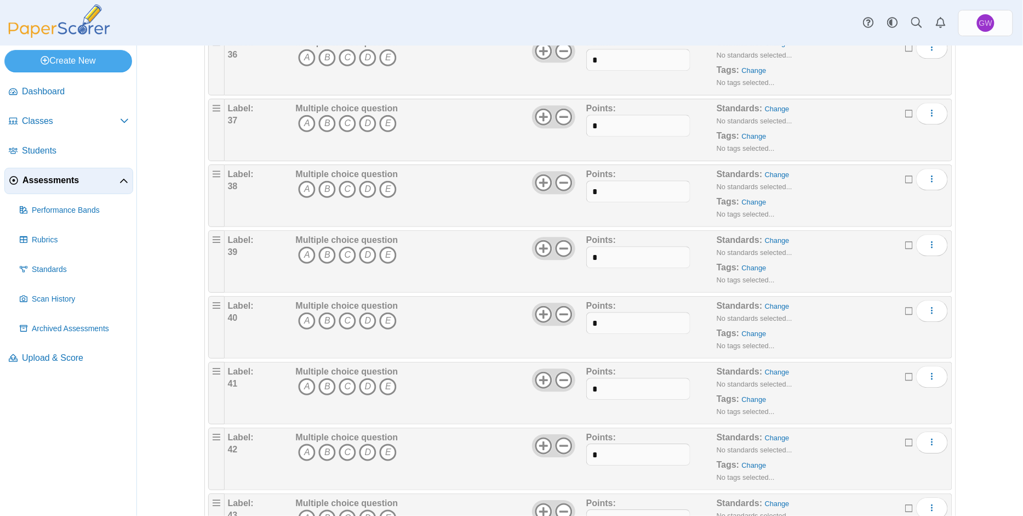
drag, startPoint x: 322, startPoint y: 49, endPoint x: 324, endPoint y: 67, distance: 17.6
click at [323, 50] on icon "B" at bounding box center [327, 58] width 18 height 18
click at [323, 120] on icon "B" at bounding box center [327, 124] width 18 height 18
click at [341, 189] on icon "C" at bounding box center [348, 189] width 18 height 18
click at [341, 253] on icon "C" at bounding box center [348, 255] width 18 height 18
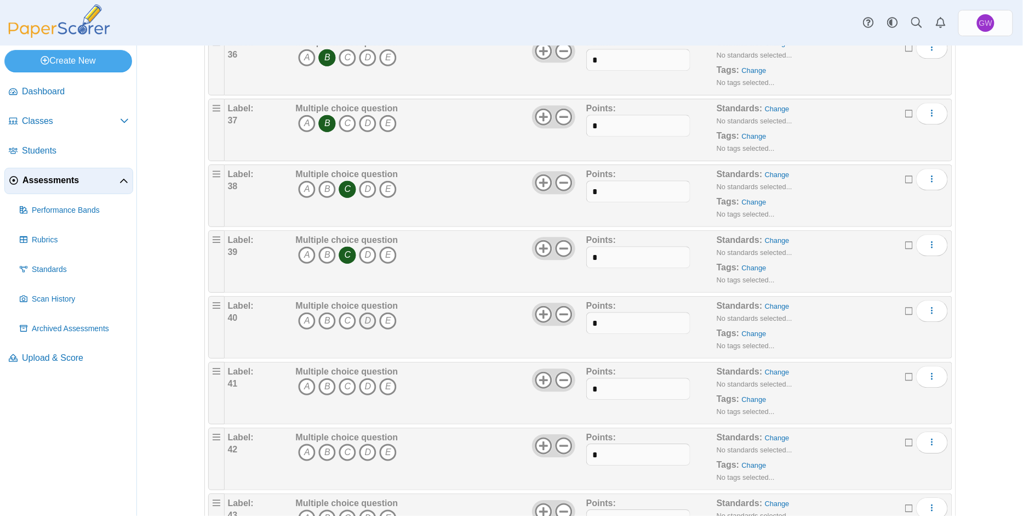
click at [360, 321] on icon "D" at bounding box center [368, 321] width 18 height 18
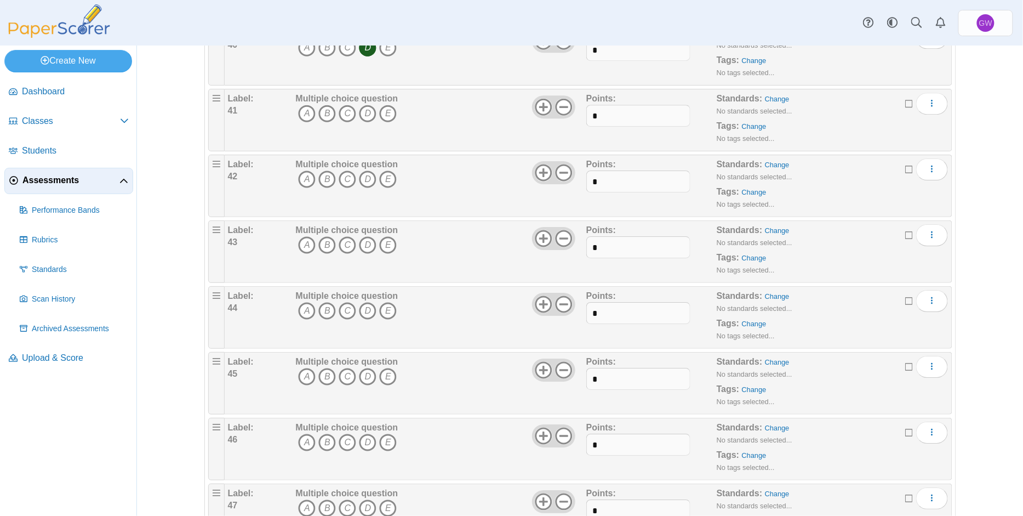
scroll to position [2776, 0]
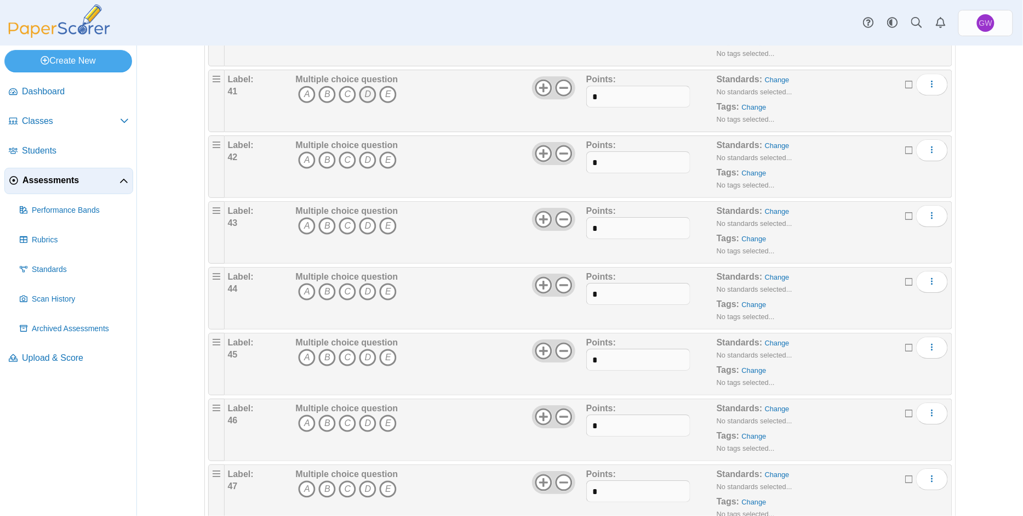
click at [364, 93] on icon "D" at bounding box center [368, 94] width 18 height 18
click at [340, 156] on icon "C" at bounding box center [348, 160] width 18 height 18
click at [363, 226] on icon "D" at bounding box center [368, 226] width 18 height 18
click at [323, 289] on icon "B" at bounding box center [327, 292] width 18 height 18
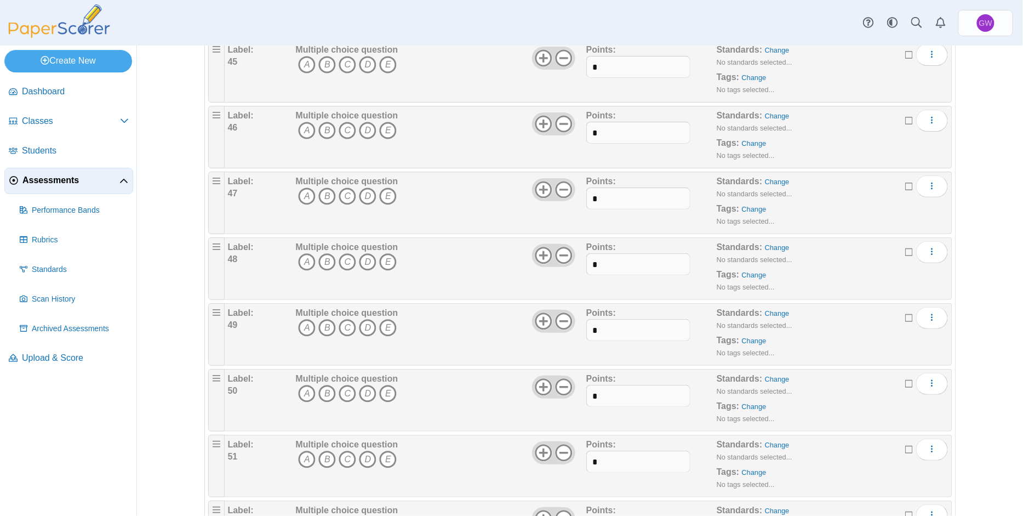
scroll to position [2996, 0]
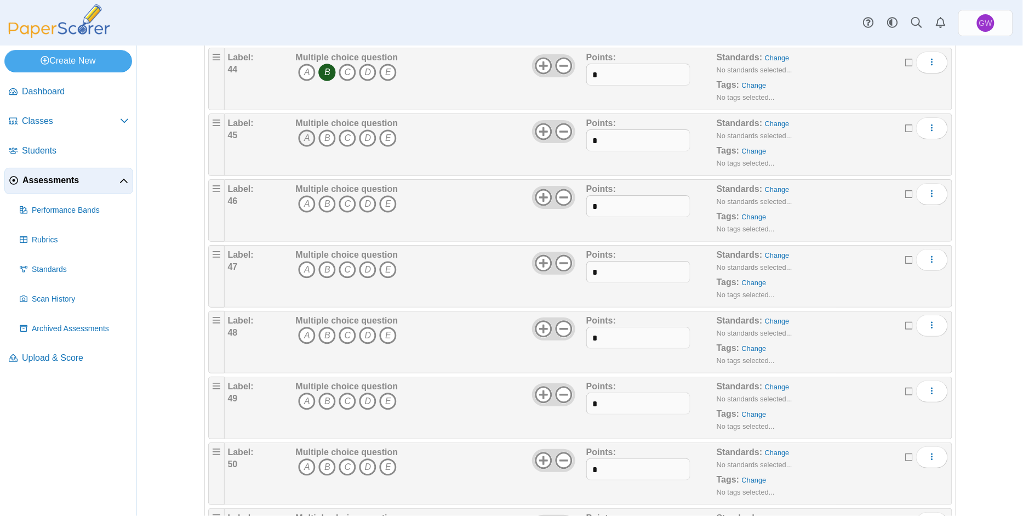
click at [301, 136] on icon "A" at bounding box center [307, 138] width 18 height 18
click at [341, 201] on icon "C" at bounding box center [348, 204] width 18 height 18
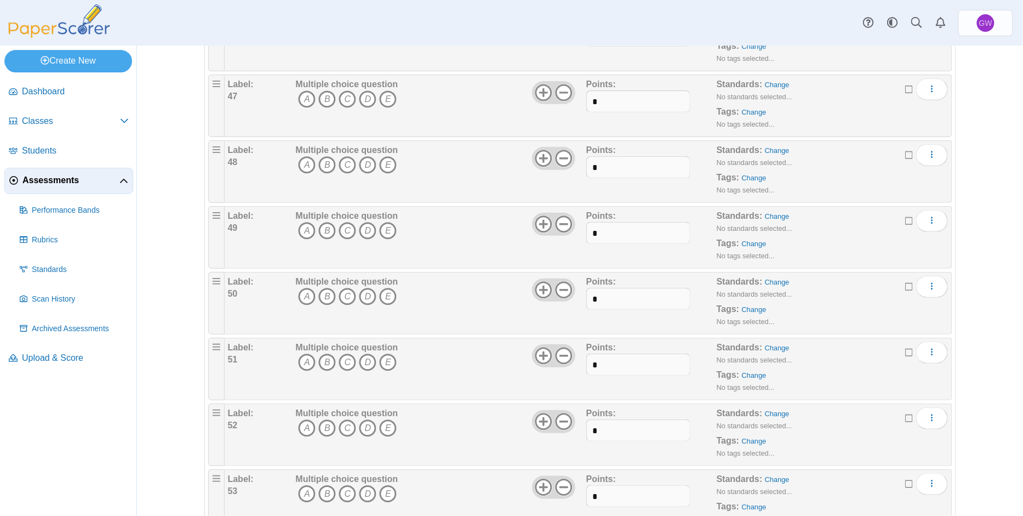
scroll to position [3142, 0]
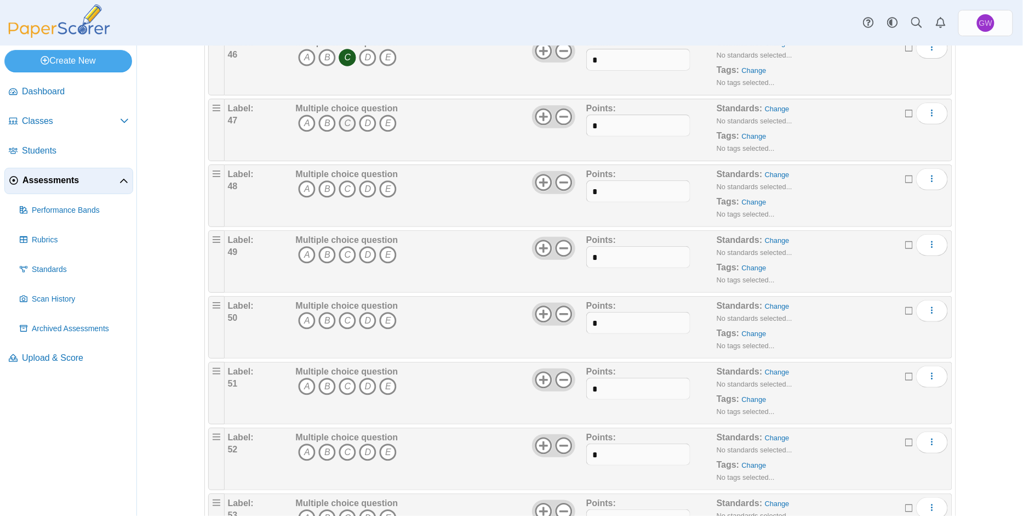
click at [344, 122] on icon "C" at bounding box center [348, 124] width 18 height 18
click at [363, 187] on icon "D" at bounding box center [368, 189] width 18 height 18
drag, startPoint x: 302, startPoint y: 254, endPoint x: 307, endPoint y: 272, distance: 18.2
click at [303, 254] on icon "A" at bounding box center [307, 255] width 18 height 18
click at [320, 317] on icon "B" at bounding box center [327, 321] width 18 height 18
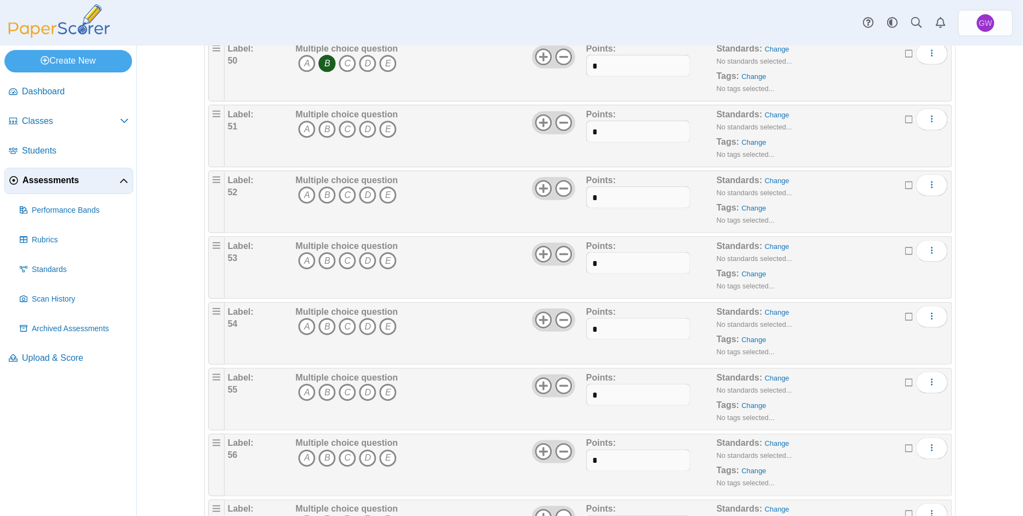
scroll to position [3434, 0]
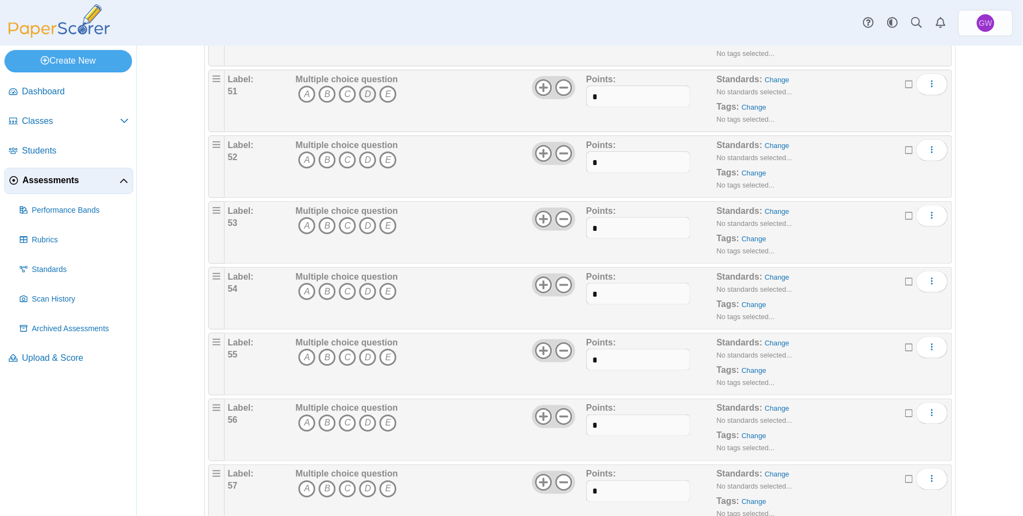
click at [363, 93] on icon "D" at bounding box center [368, 94] width 18 height 18
drag, startPoint x: 300, startPoint y: 157, endPoint x: 303, endPoint y: 173, distance: 15.6
click at [300, 158] on icon "A" at bounding box center [307, 160] width 18 height 18
click at [320, 223] on icon "B" at bounding box center [327, 226] width 18 height 18
click at [380, 289] on icon "E" at bounding box center [388, 292] width 18 height 18
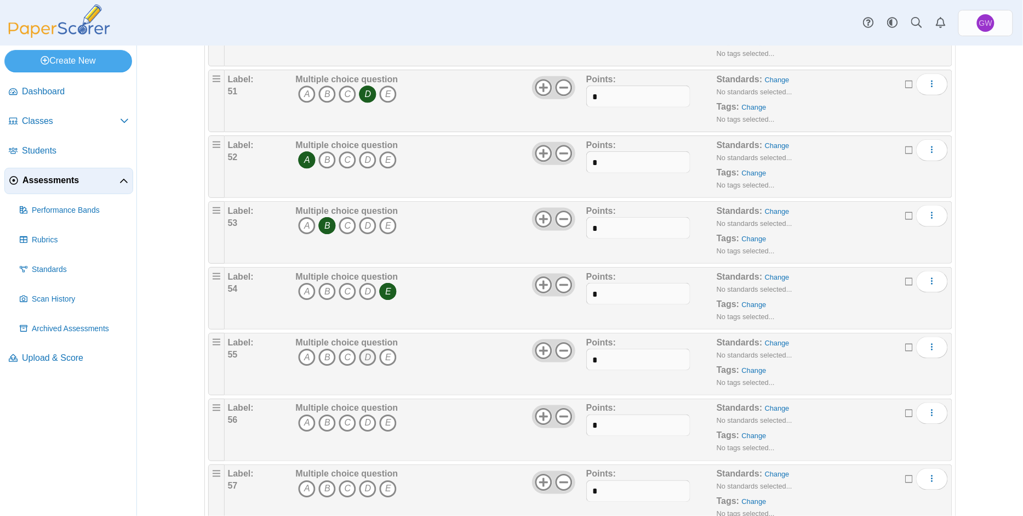
click at [362, 355] on icon "D" at bounding box center [368, 358] width 18 height 18
click at [301, 418] on icon "A" at bounding box center [307, 423] width 18 height 18
drag, startPoint x: 322, startPoint y: 486, endPoint x: 328, endPoint y: 476, distance: 11.8
click at [322, 486] on icon "B" at bounding box center [327, 489] width 18 height 18
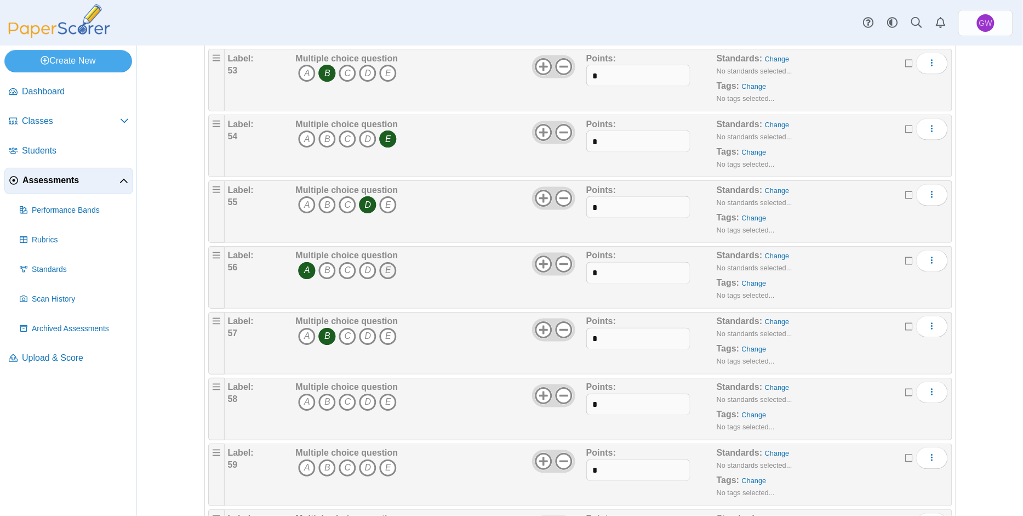
scroll to position [3653, 0]
click at [365, 334] on icon "D" at bounding box center [368, 336] width 18 height 18
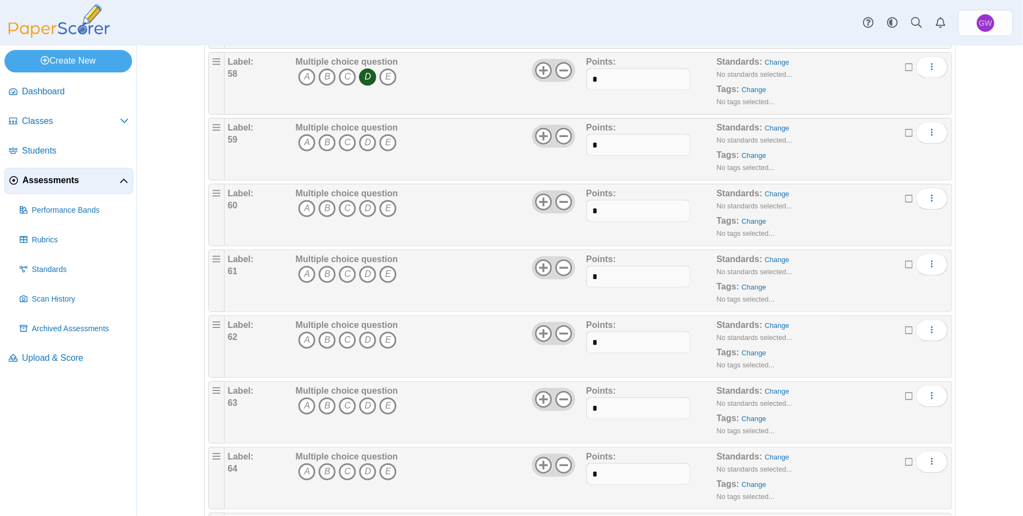
scroll to position [3946, 0]
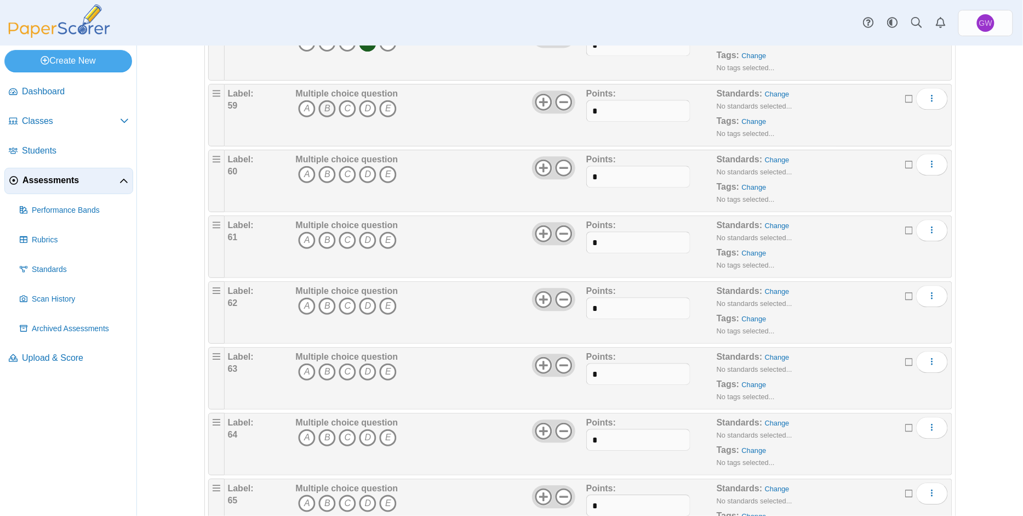
drag, startPoint x: 323, startPoint y: 107, endPoint x: 319, endPoint y: 116, distance: 9.3
click at [323, 107] on icon "B" at bounding box center [327, 109] width 18 height 18
click at [301, 175] on icon "A" at bounding box center [307, 175] width 18 height 18
click at [385, 234] on icon "E" at bounding box center [388, 240] width 18 height 18
click at [361, 303] on icon "D" at bounding box center [368, 306] width 18 height 18
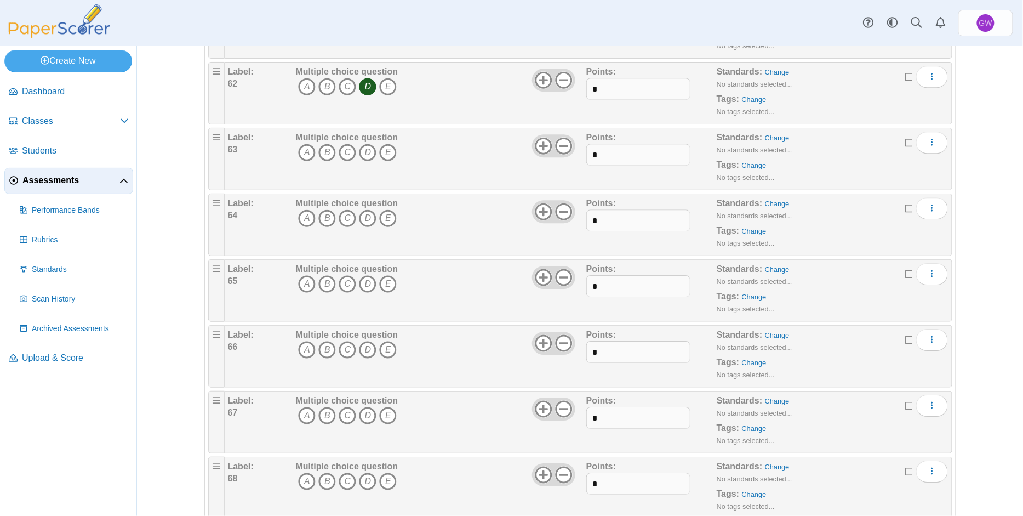
scroll to position [4238, 0]
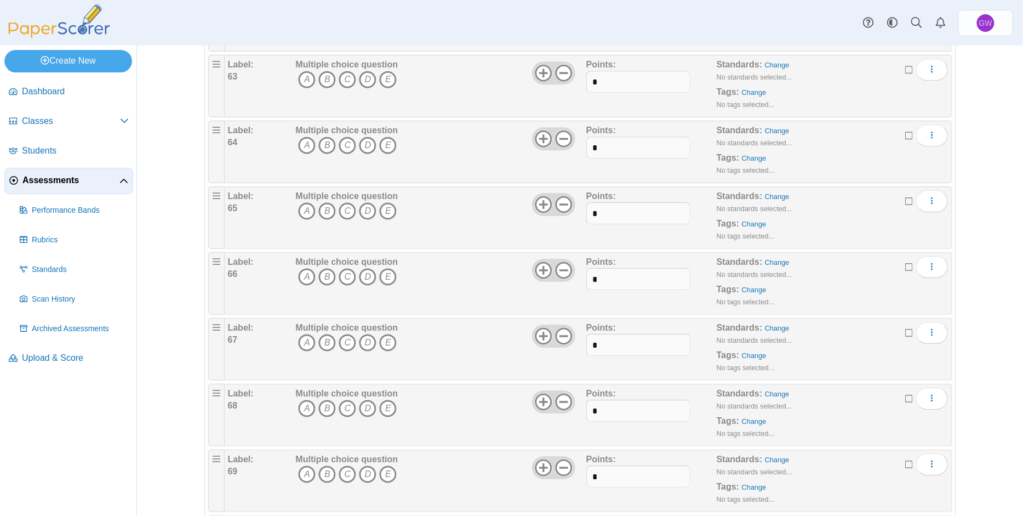
drag, startPoint x: 384, startPoint y: 76, endPoint x: 370, endPoint y: 96, distance: 24.2
click at [384, 77] on icon "E" at bounding box center [388, 80] width 18 height 18
click at [342, 145] on icon "C" at bounding box center [348, 145] width 18 height 18
click at [301, 213] on icon "A" at bounding box center [307, 211] width 18 height 18
click at [339, 272] on icon "C" at bounding box center [348, 277] width 18 height 18
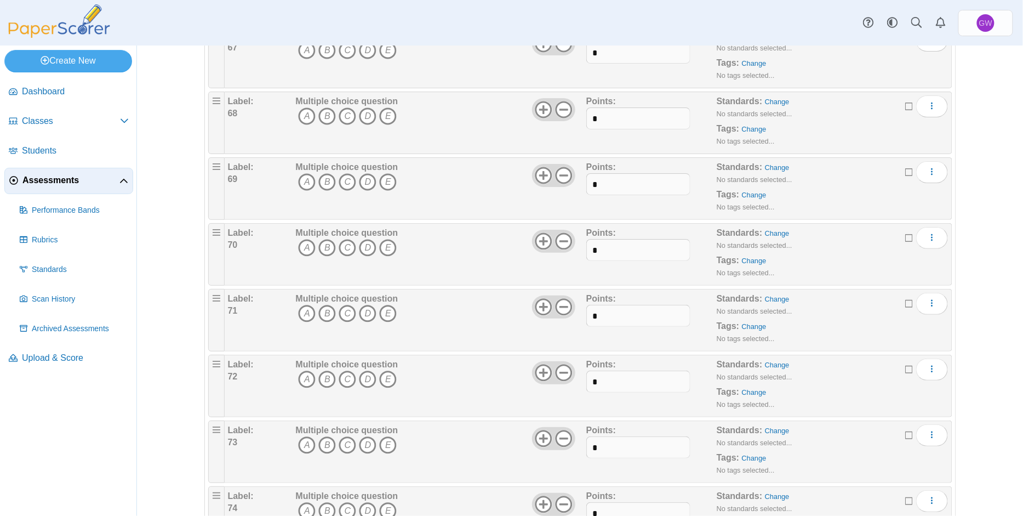
scroll to position [4457, 0]
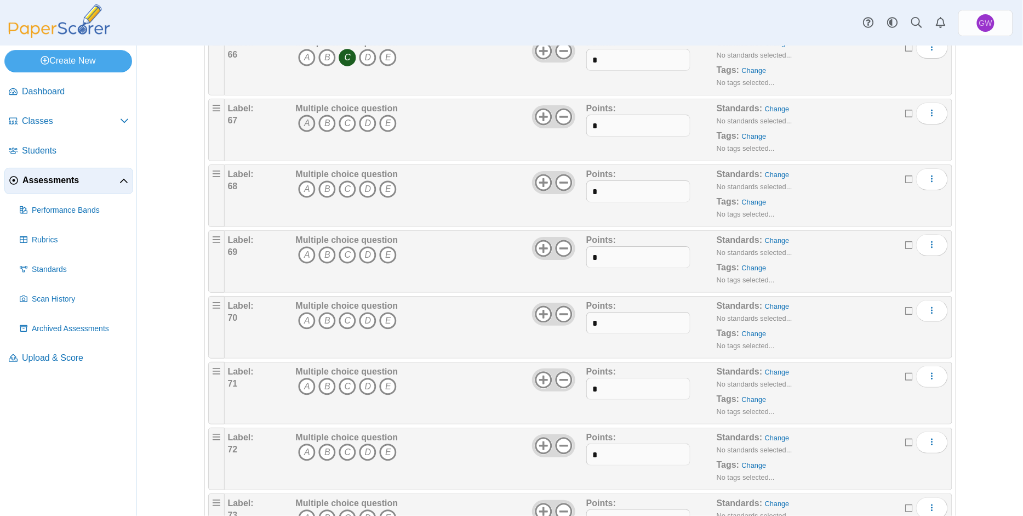
click at [300, 118] on icon "A" at bounding box center [307, 124] width 18 height 18
click at [343, 187] on icon "C" at bounding box center [348, 189] width 18 height 18
click at [341, 252] on icon "C" at bounding box center [348, 255] width 18 height 18
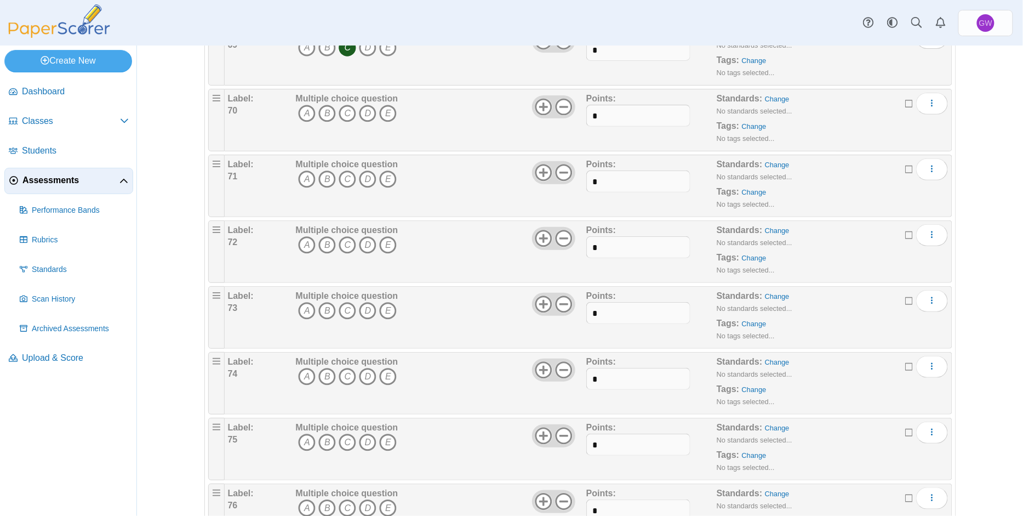
scroll to position [4677, 0]
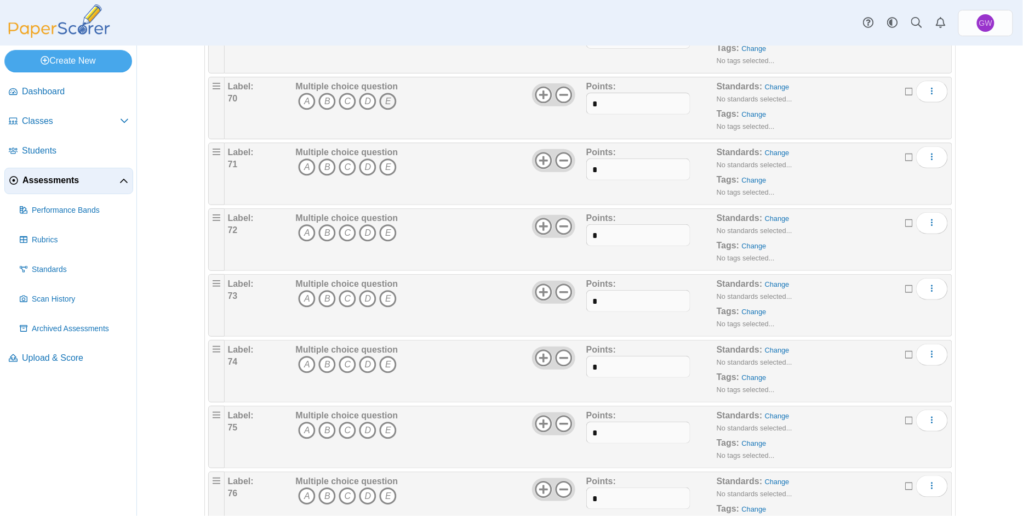
click at [384, 101] on icon "E" at bounding box center [388, 102] width 18 height 18
click at [343, 167] on icon "C" at bounding box center [348, 167] width 18 height 18
click at [363, 232] on icon "D" at bounding box center [368, 233] width 18 height 18
click at [379, 295] on icon "E" at bounding box center [388, 299] width 18 height 18
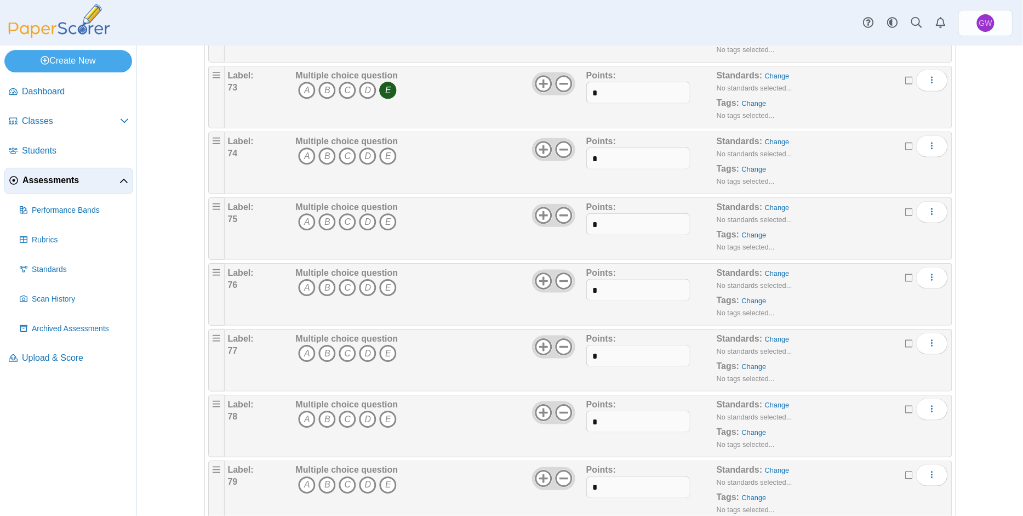
scroll to position [4896, 0]
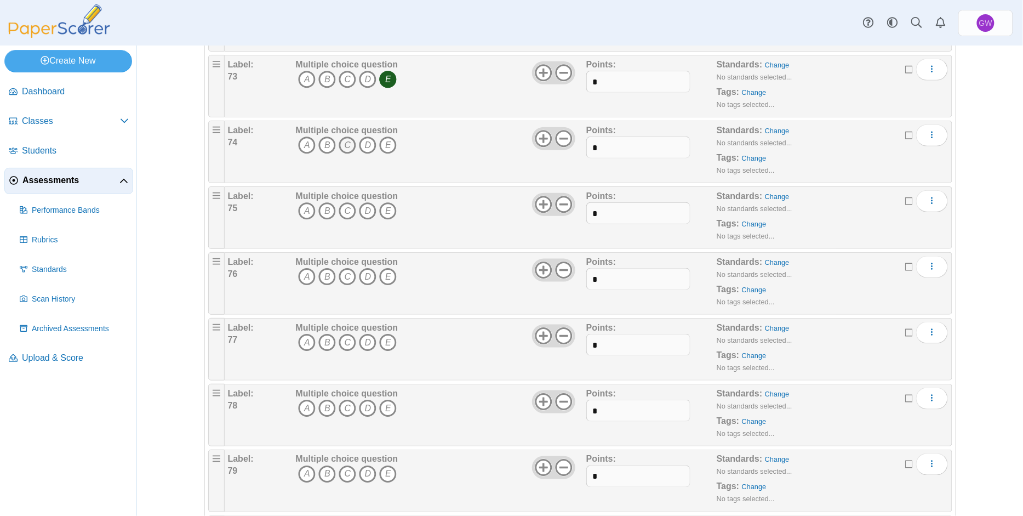
click at [343, 143] on icon "C" at bounding box center [348, 145] width 18 height 18
click at [321, 207] on icon "B" at bounding box center [327, 211] width 18 height 18
click at [323, 275] on icon "B" at bounding box center [327, 277] width 18 height 18
click at [362, 340] on icon "D" at bounding box center [368, 343] width 18 height 18
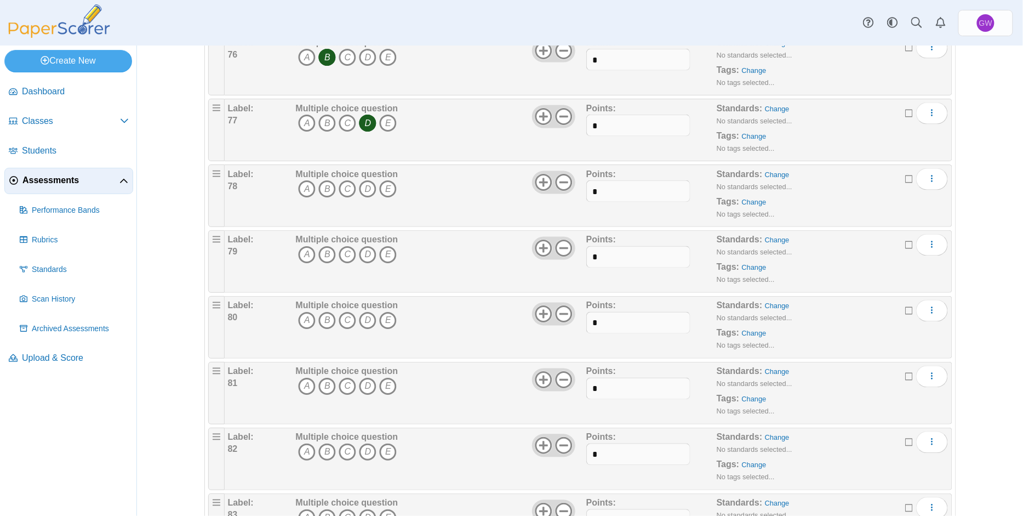
scroll to position [5188, 0]
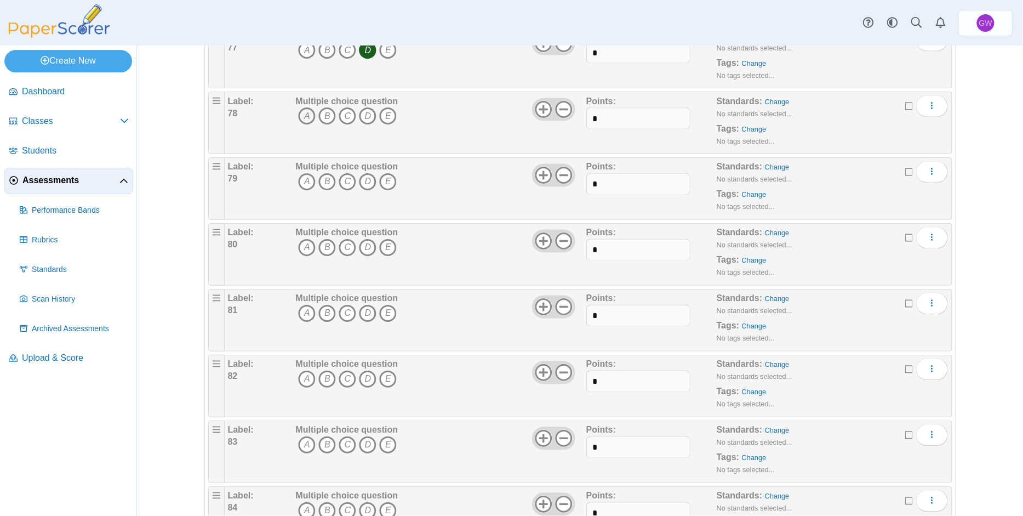
click at [299, 113] on icon "A" at bounding box center [307, 116] width 18 height 18
click at [360, 179] on icon "D" at bounding box center [368, 182] width 18 height 18
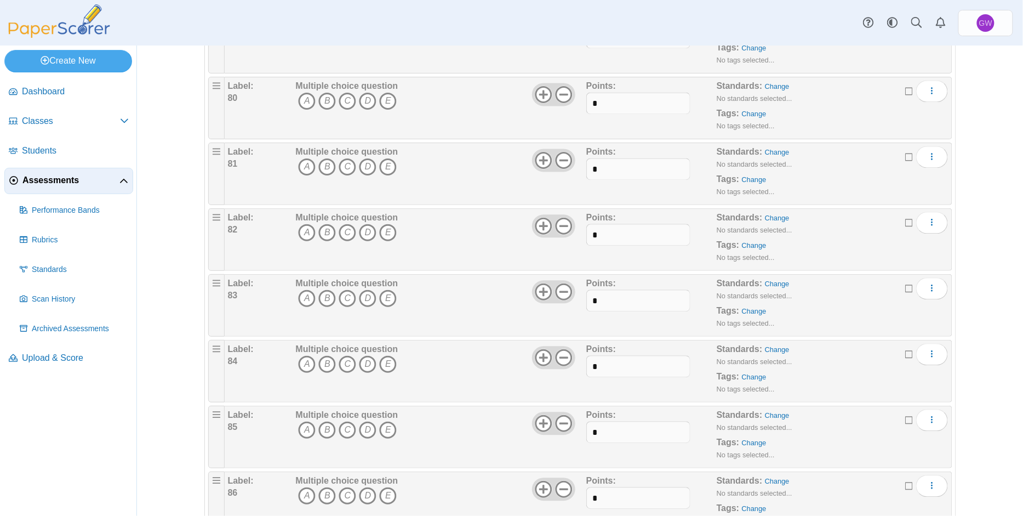
drag, startPoint x: 342, startPoint y: 102, endPoint x: 357, endPoint y: 123, distance: 25.1
click at [343, 102] on icon "C" at bounding box center [348, 102] width 18 height 18
click at [364, 163] on icon "D" at bounding box center [368, 167] width 18 height 18
click at [380, 233] on icon "E" at bounding box center [388, 233] width 18 height 18
click at [302, 299] on icon "A" at bounding box center [307, 299] width 18 height 18
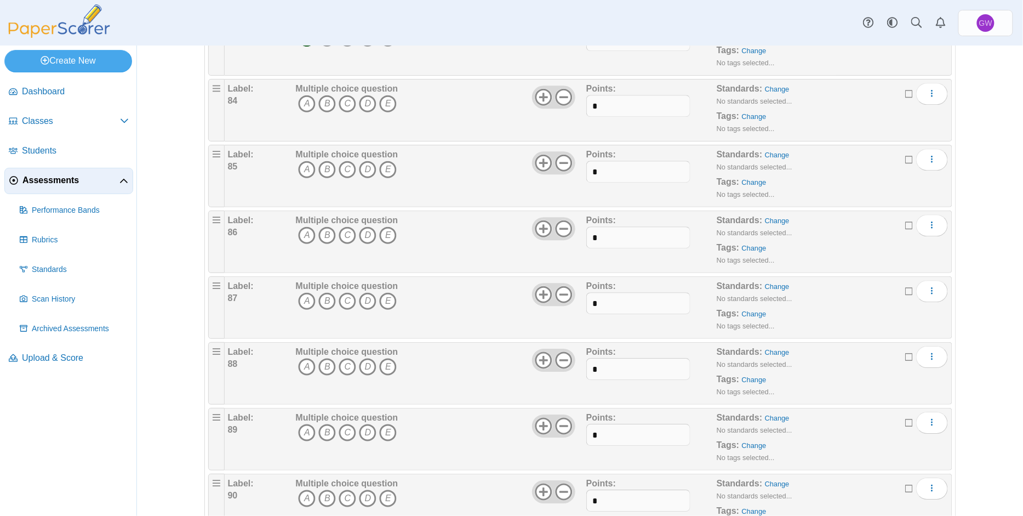
scroll to position [5626, 0]
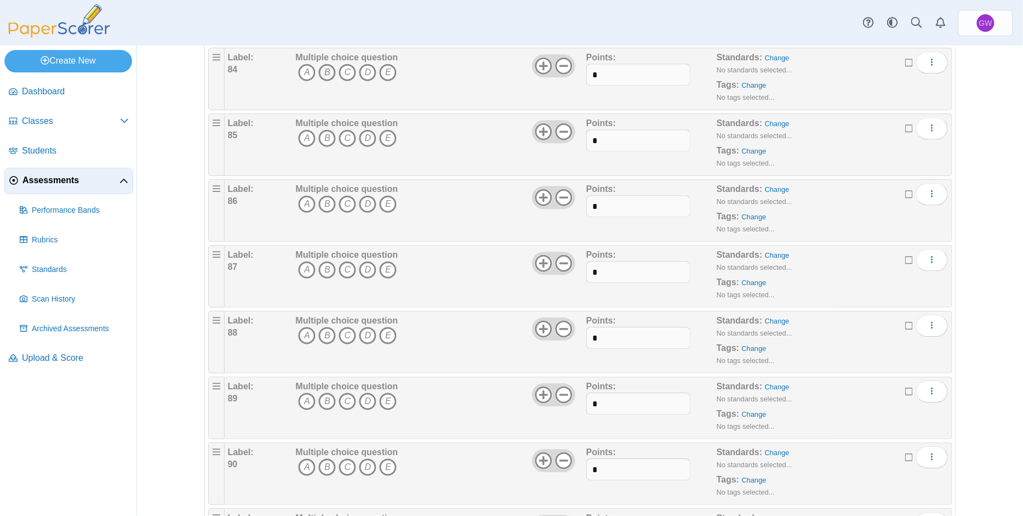
click at [323, 67] on icon "B" at bounding box center [327, 73] width 18 height 18
click at [345, 139] on icon "C" at bounding box center [348, 138] width 18 height 18
click at [363, 203] on icon "D" at bounding box center [368, 204] width 18 height 18
click at [361, 267] on icon "D" at bounding box center [368, 270] width 18 height 18
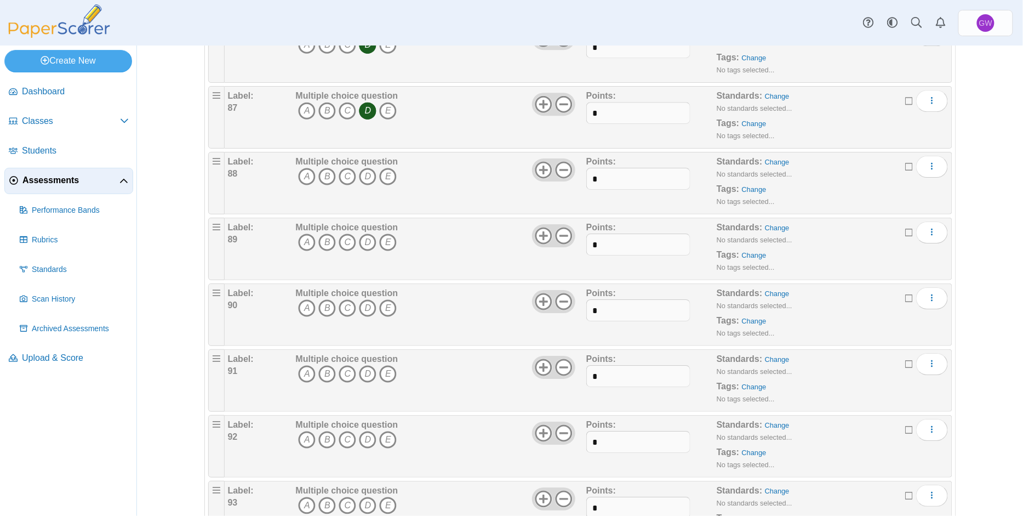
scroll to position [5837, 0]
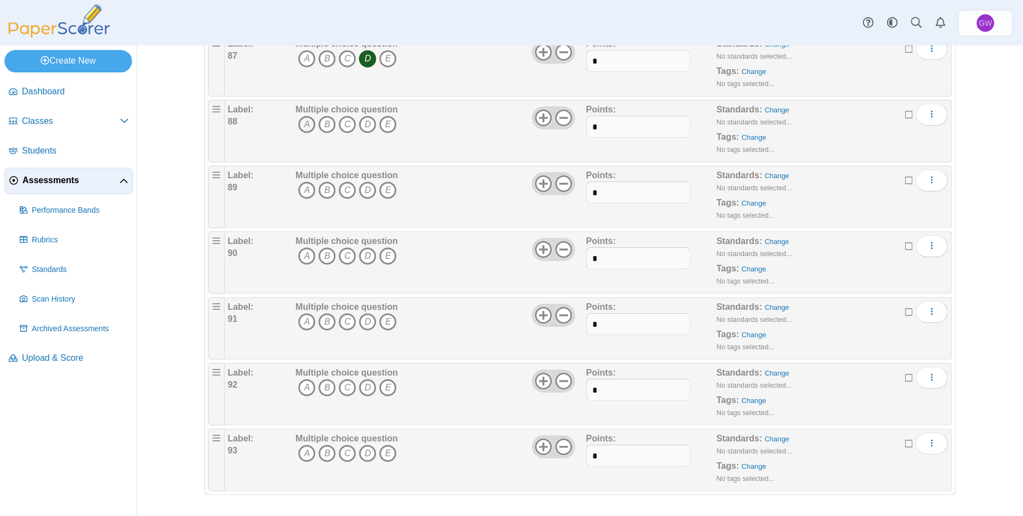
drag, startPoint x: 299, startPoint y: 121, endPoint x: 316, endPoint y: 174, distance: 56.2
click at [299, 122] on icon "A" at bounding box center [307, 125] width 18 height 18
click at [322, 190] on icon "B" at bounding box center [327, 190] width 18 height 18
click at [322, 254] on icon "B" at bounding box center [327, 256] width 18 height 18
click at [299, 320] on icon "A" at bounding box center [307, 322] width 18 height 18
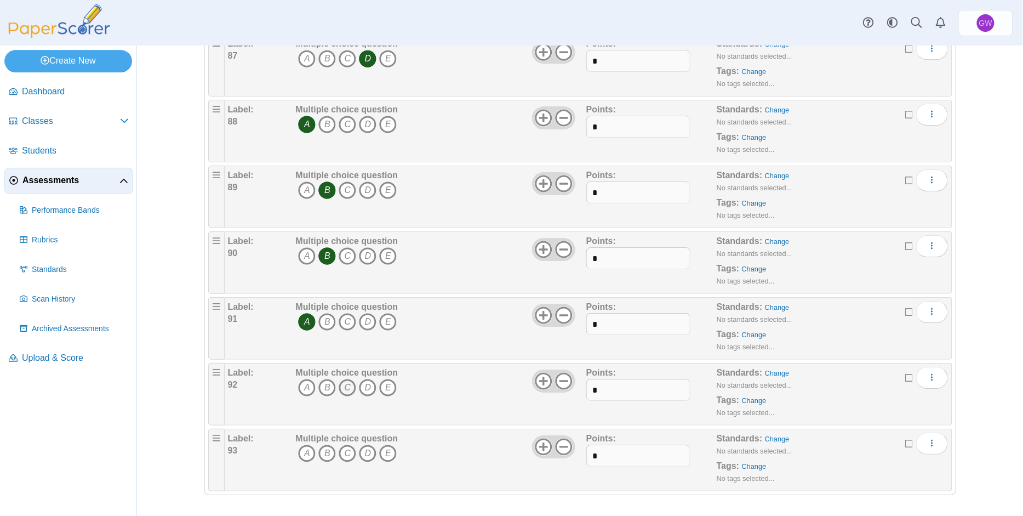
click at [340, 383] on icon "C" at bounding box center [348, 388] width 18 height 18
click at [381, 388] on icon "E" at bounding box center [388, 388] width 18 height 18
click at [344, 382] on icon "C" at bounding box center [348, 388] width 18 height 18
click at [344, 451] on icon "C" at bounding box center [348, 453] width 18 height 18
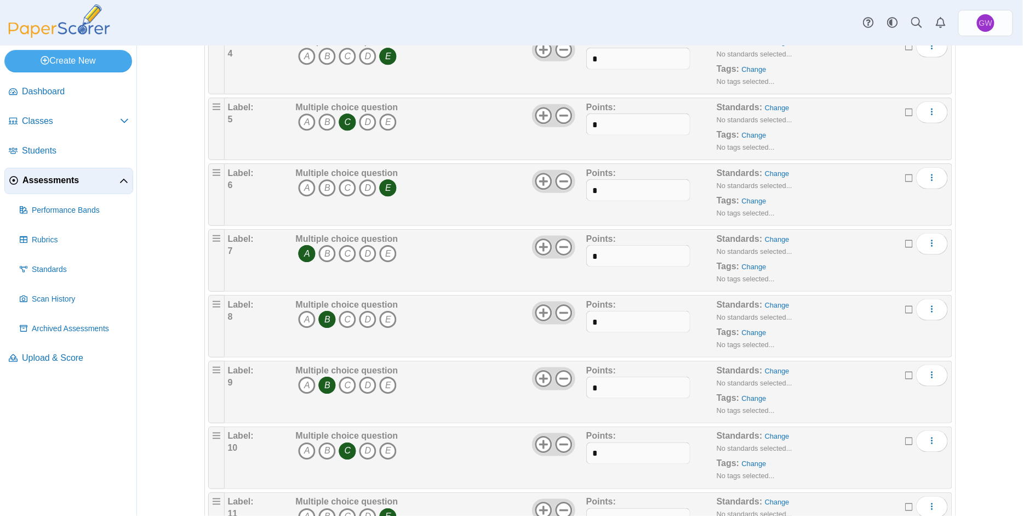
scroll to position [0, 0]
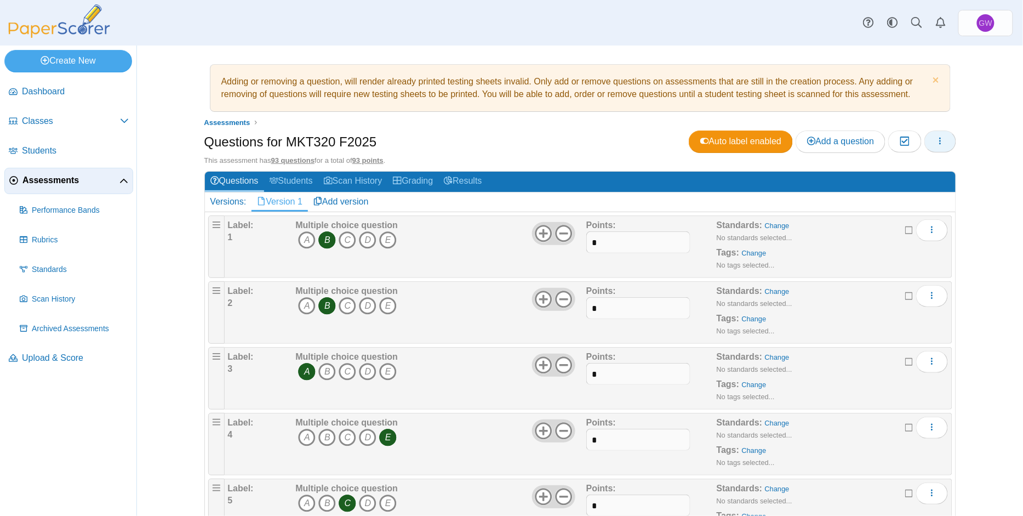
click at [937, 142] on icon "button" at bounding box center [940, 140] width 9 height 9
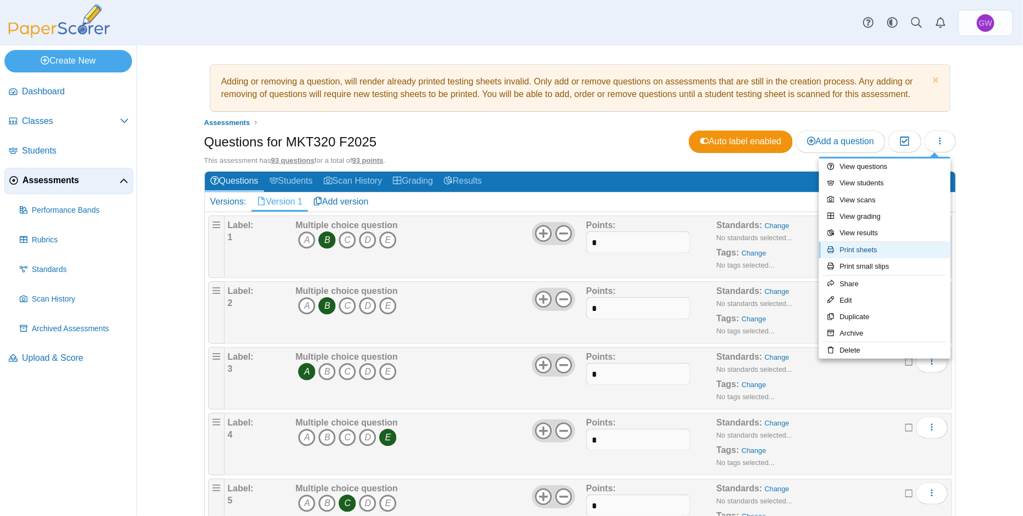
click at [873, 247] on link "Print sheets" at bounding box center [885, 250] width 132 height 16
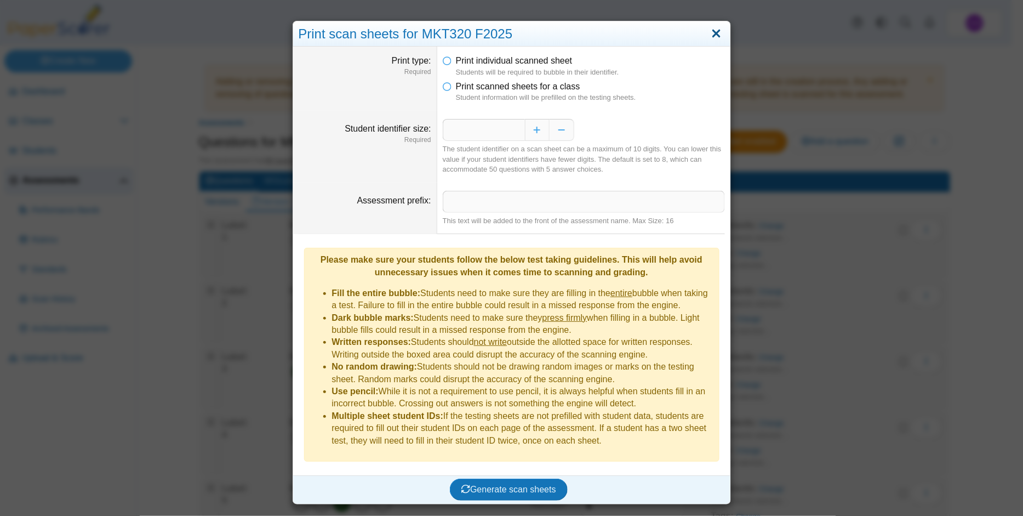
click at [713, 31] on link "Close" at bounding box center [716, 34] width 17 height 19
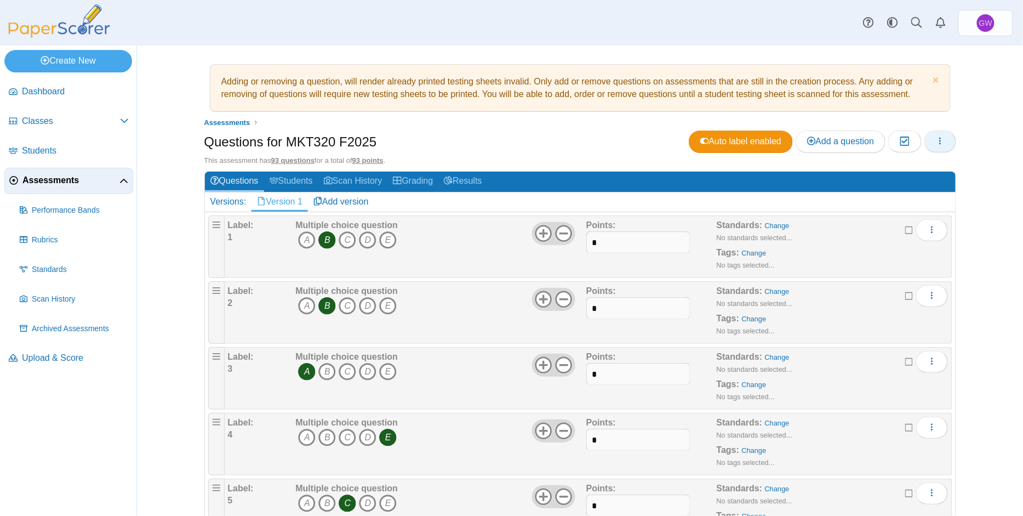
click at [936, 139] on icon "button" at bounding box center [940, 140] width 9 height 9
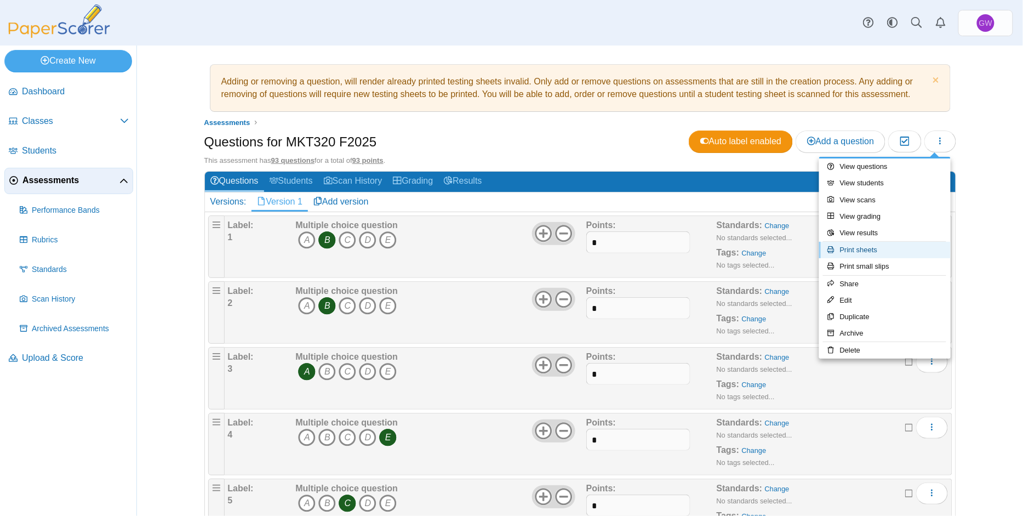
click at [873, 248] on link "Print sheets" at bounding box center [885, 250] width 132 height 16
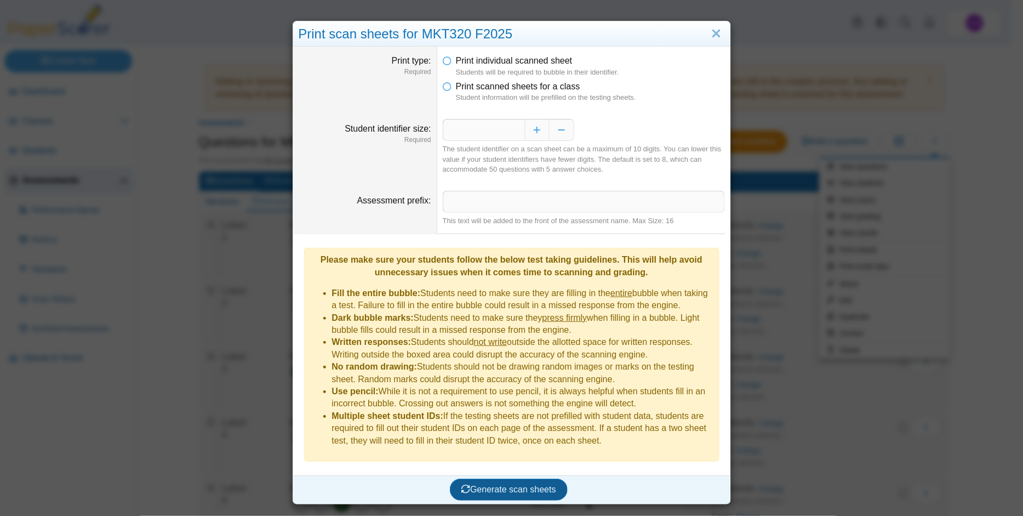
click at [506, 478] on button "Generate scan sheets" at bounding box center [509, 489] width 118 height 22
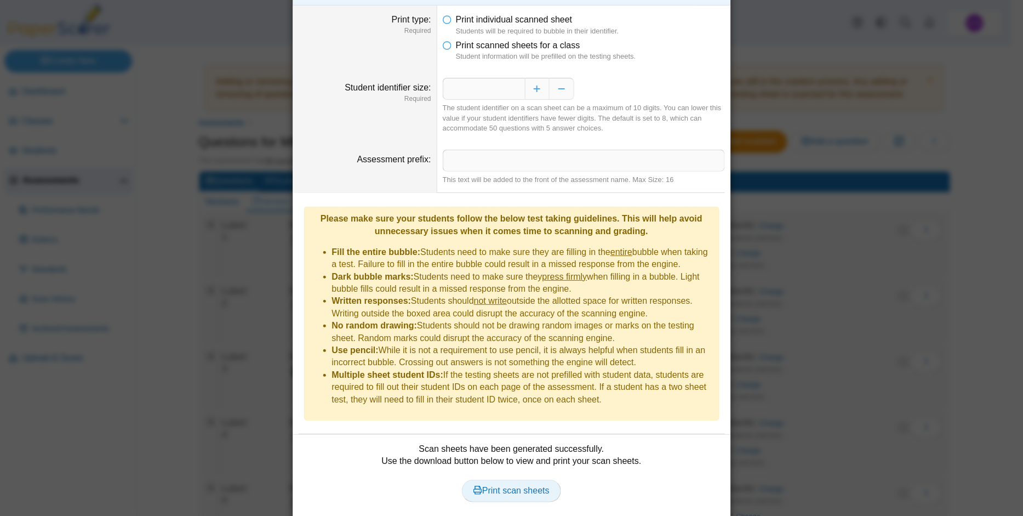
scroll to position [65, 0]
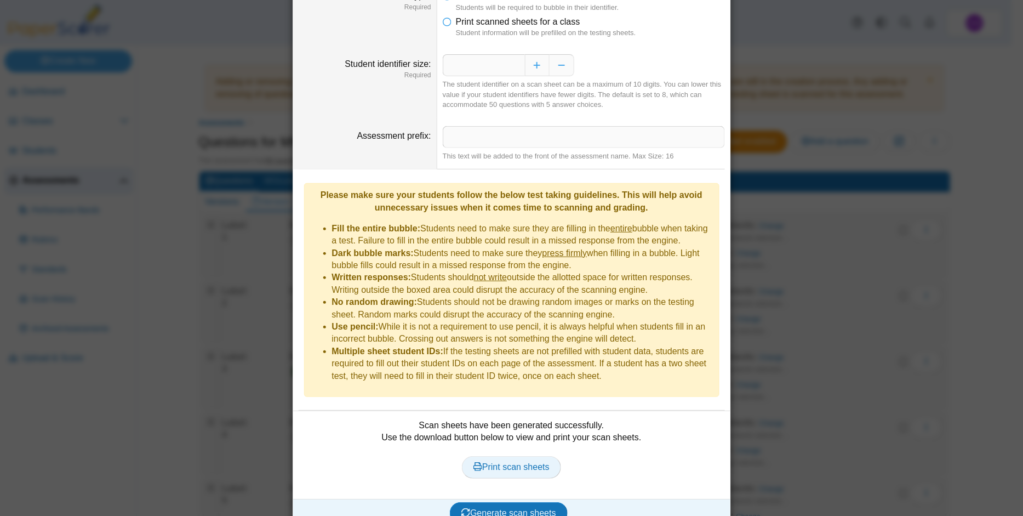
click at [503, 462] on span "Print scan sheets" at bounding box center [512, 466] width 76 height 9
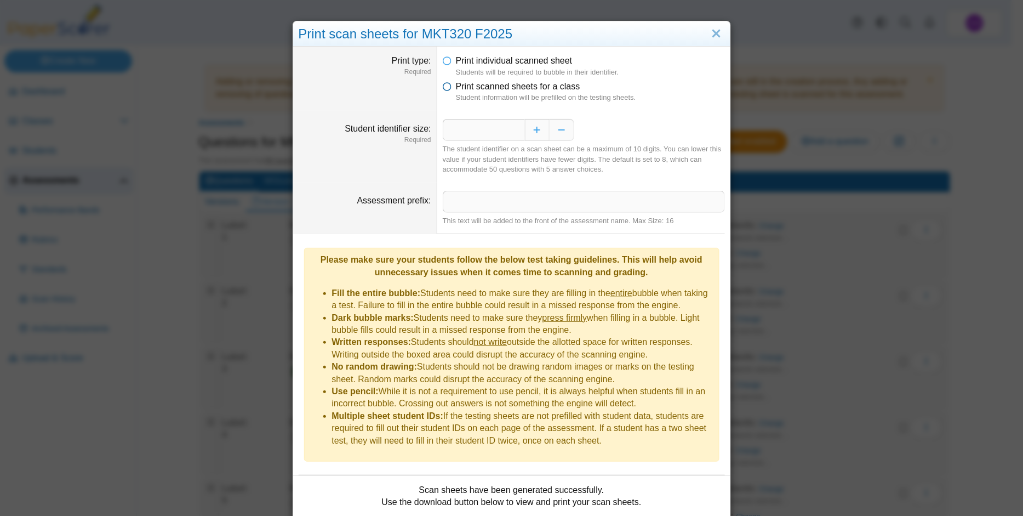
click at [443, 85] on icon at bounding box center [447, 85] width 9 height 8
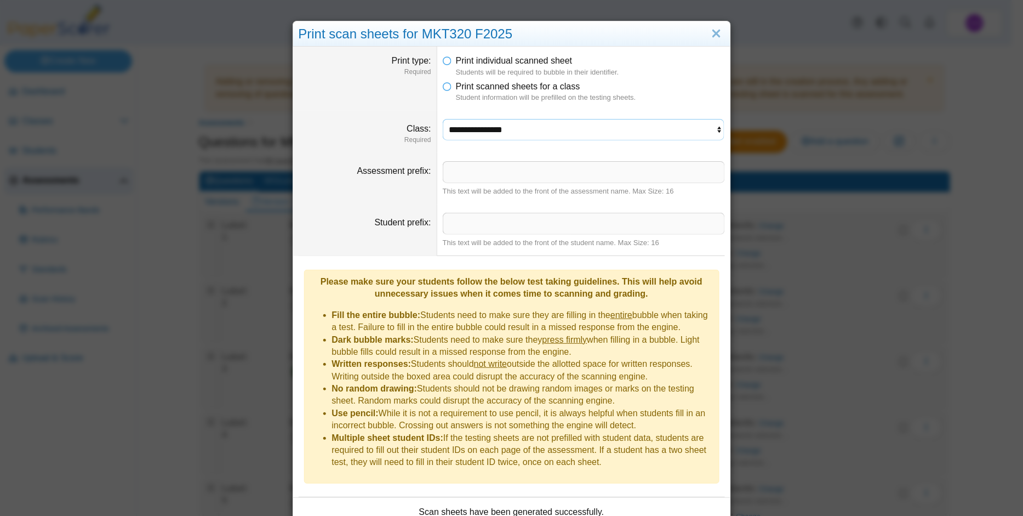
click at [713, 129] on select "**********" at bounding box center [584, 129] width 282 height 21
select select "**********"
click at [443, 119] on select "**********" at bounding box center [584, 129] width 282 height 21
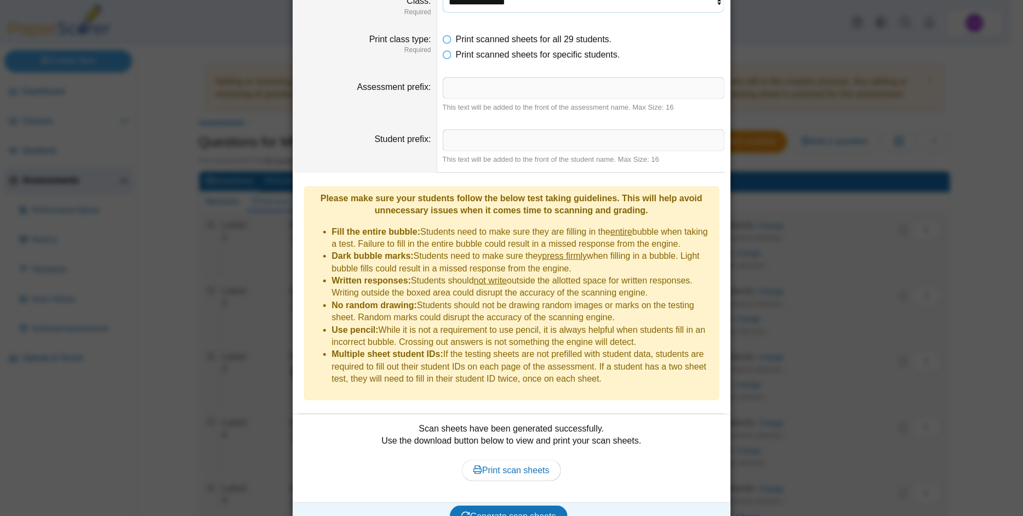
scroll to position [130, 0]
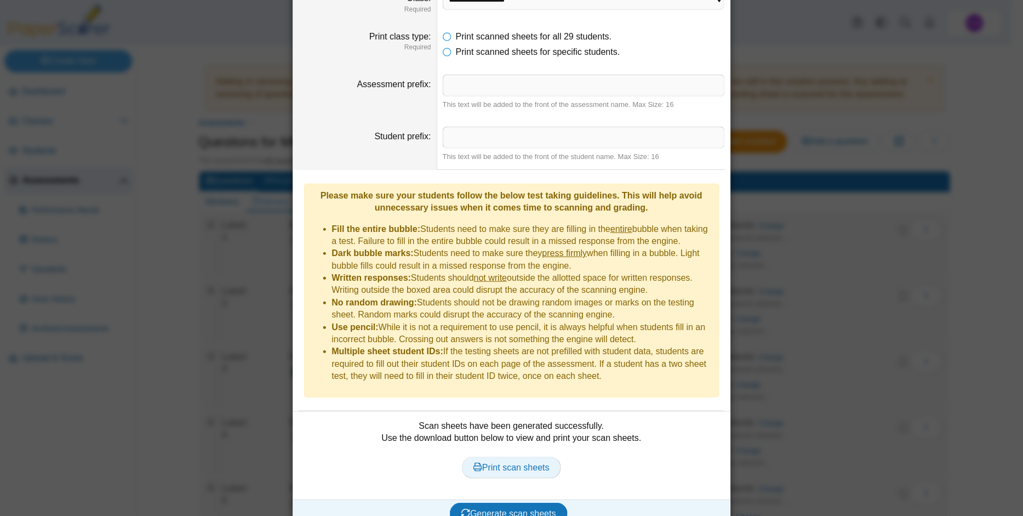
click at [515, 463] on span "Print scan sheets" at bounding box center [512, 467] width 76 height 9
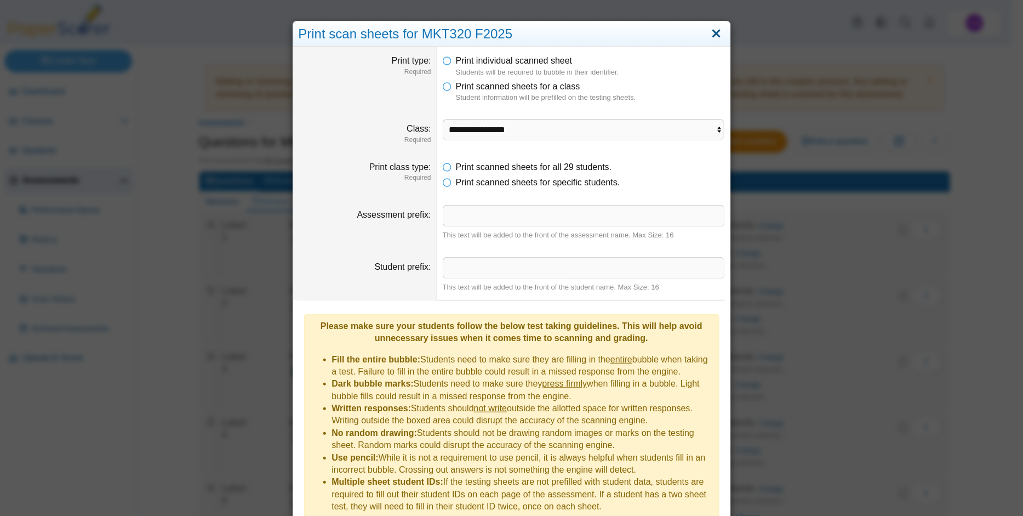
click at [713, 33] on link "Close" at bounding box center [716, 34] width 17 height 19
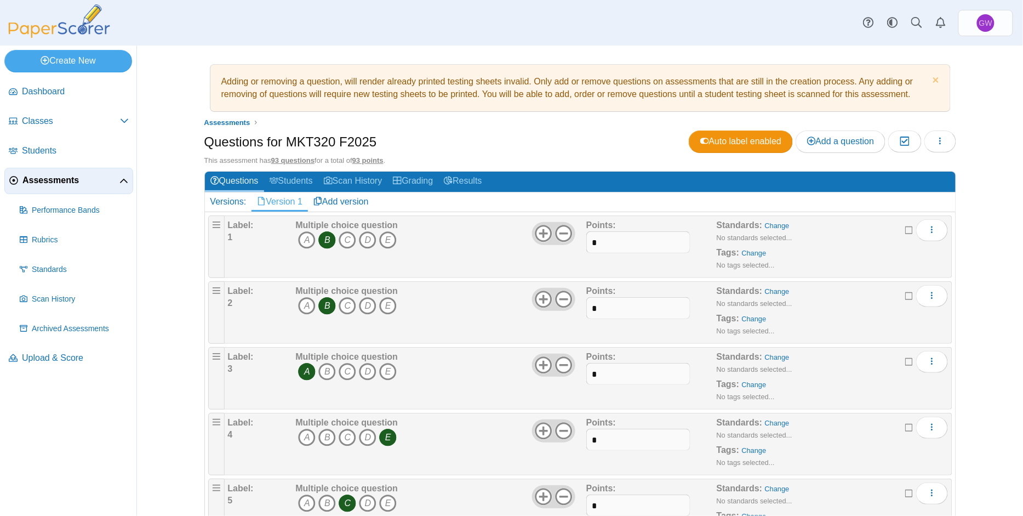
click at [169, 162] on div "Adding or removing a question, will render already printed testing sheets inval…" at bounding box center [580, 280] width 822 height 470
click at [984, 25] on span "GW" at bounding box center [985, 23] width 13 height 8
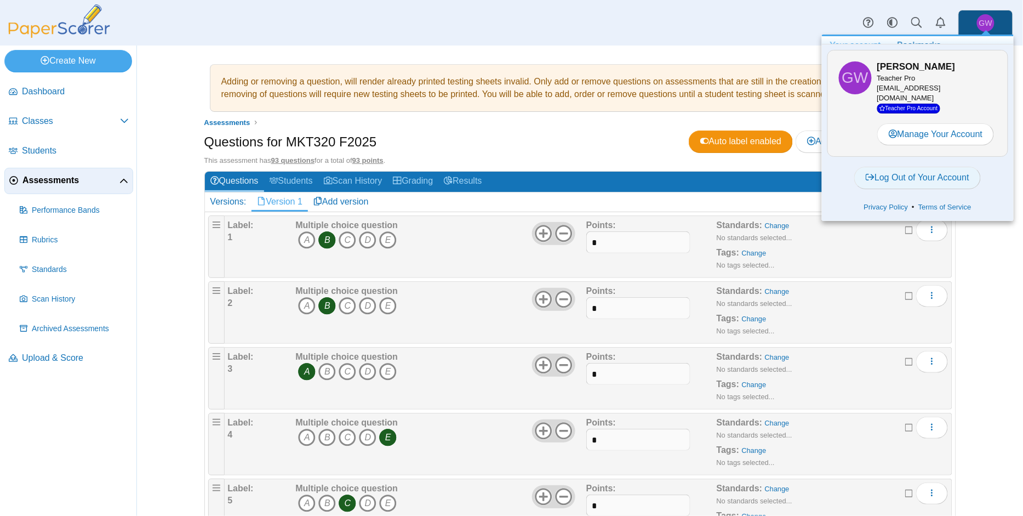
click at [923, 179] on link "Log Out of Your Account" at bounding box center [917, 178] width 127 height 22
